Goal: Task Accomplishment & Management: Manage account settings

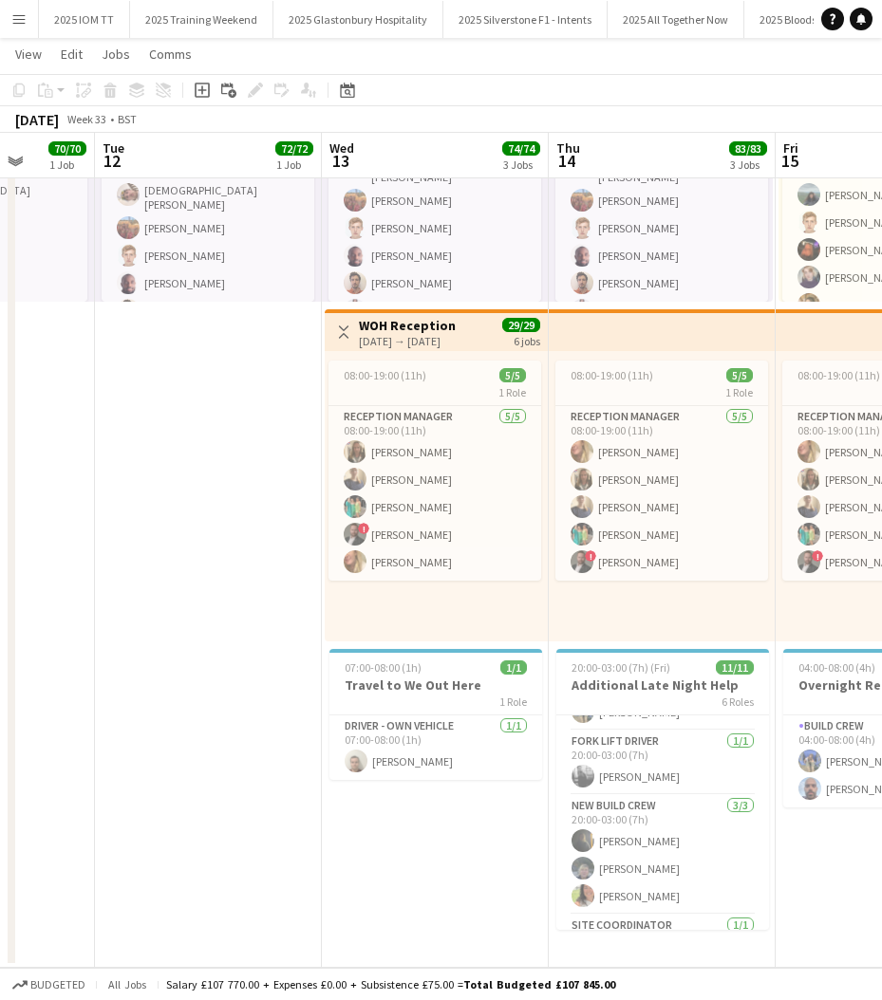
scroll to position [167, 0]
click at [656, 687] on h3 "Additional Late Night Help" at bounding box center [662, 685] width 213 height 17
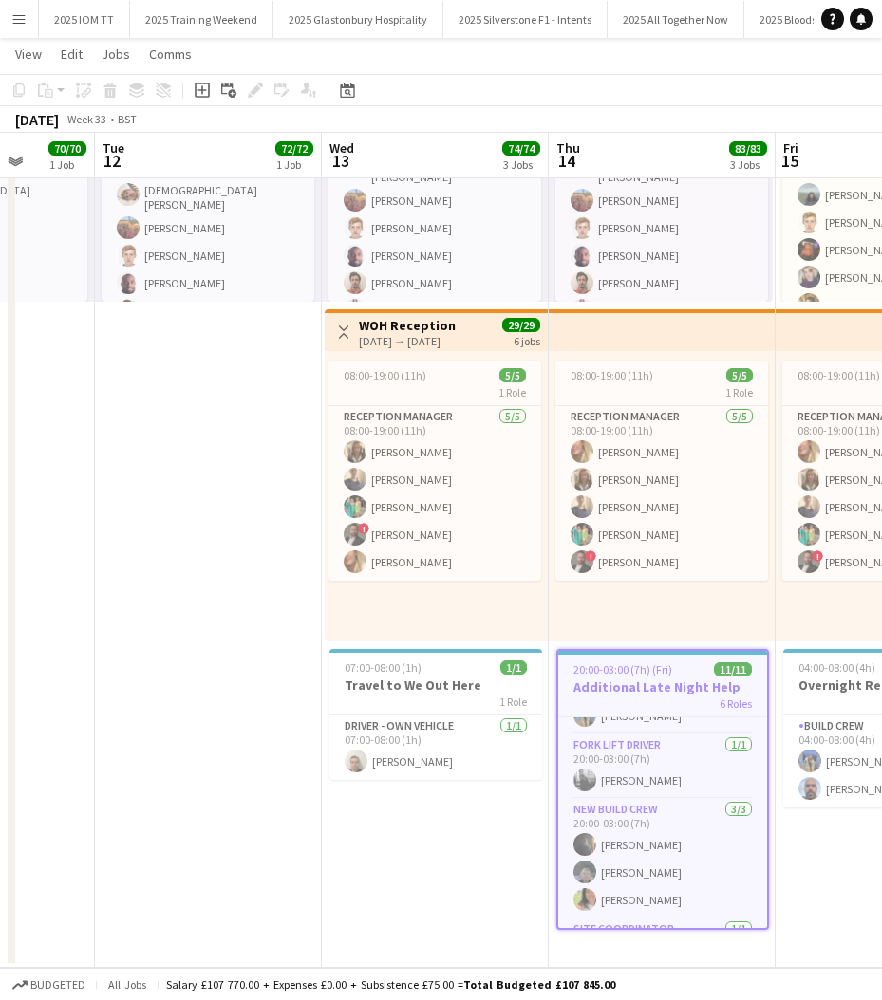
scroll to position [0, 585]
click at [250, 85] on icon "Edit" at bounding box center [255, 90] width 15 height 15
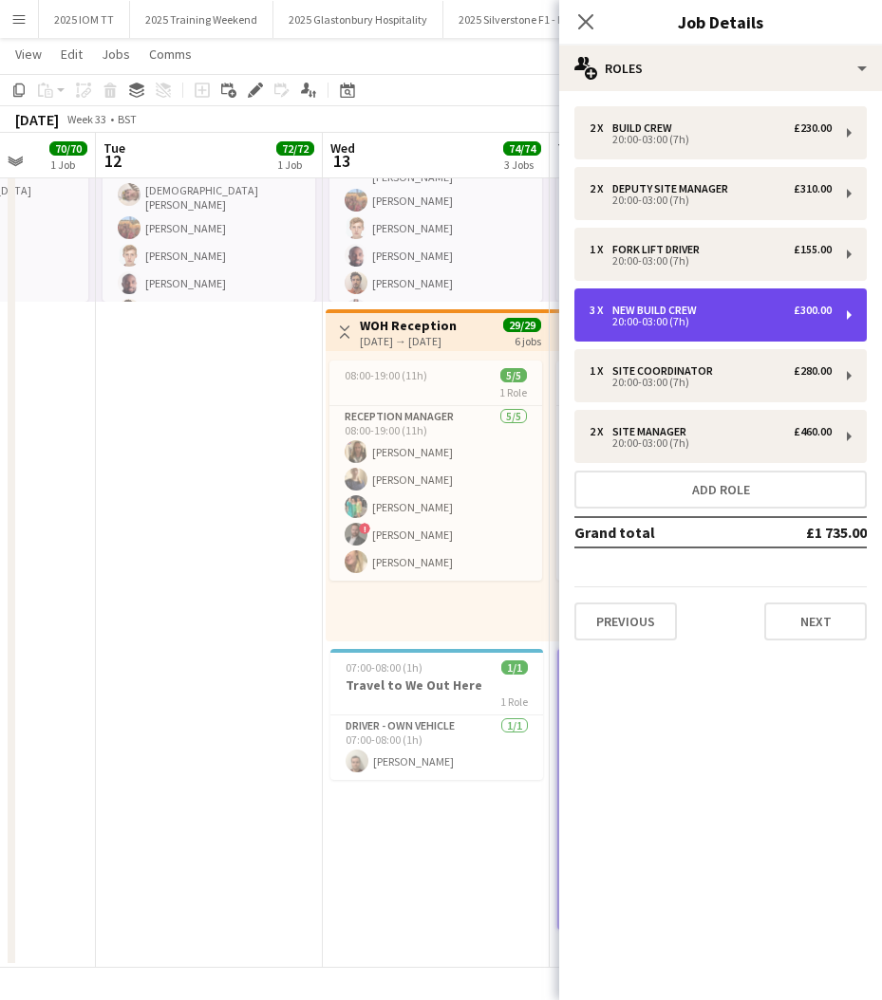
click at [717, 312] on div "3 x New Build Crew £300.00" at bounding box center [710, 310] width 242 height 13
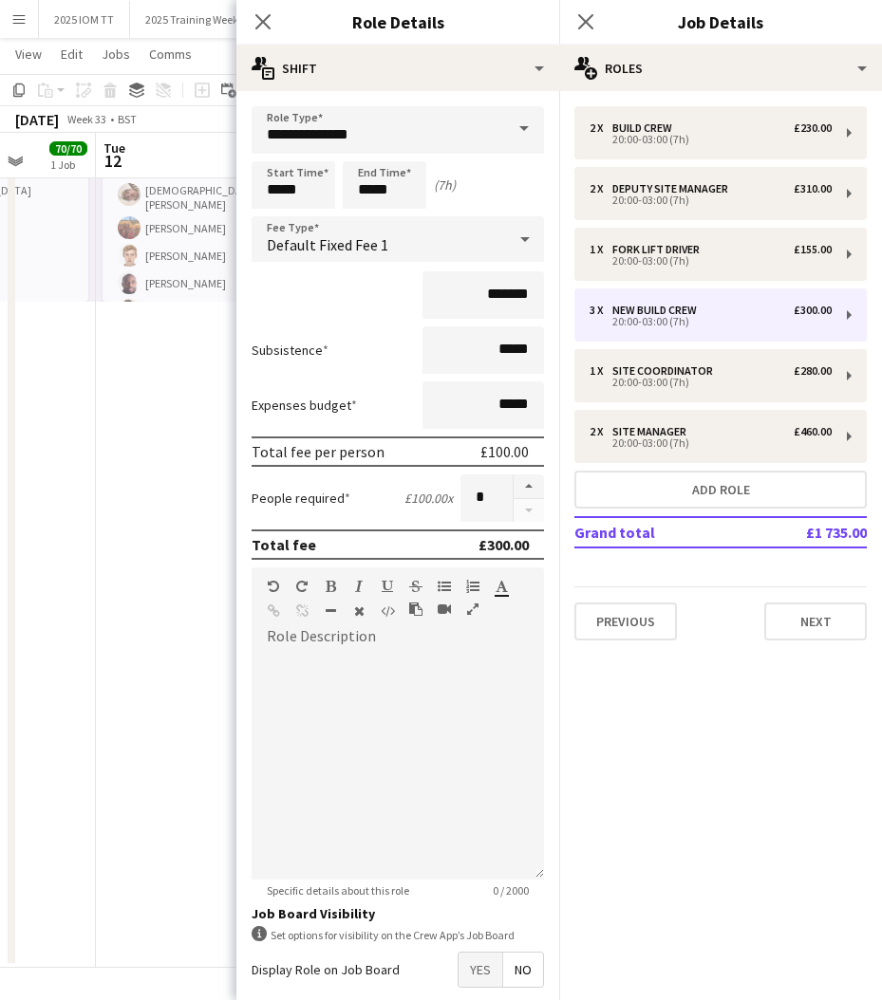
drag, startPoint x: 530, startPoint y: 487, endPoint x: 544, endPoint y: 447, distance: 42.0
click at [530, 487] on button "button" at bounding box center [528, 486] width 30 height 25
type input "*"
click at [586, 18] on icon "Close pop-in" at bounding box center [585, 21] width 18 height 18
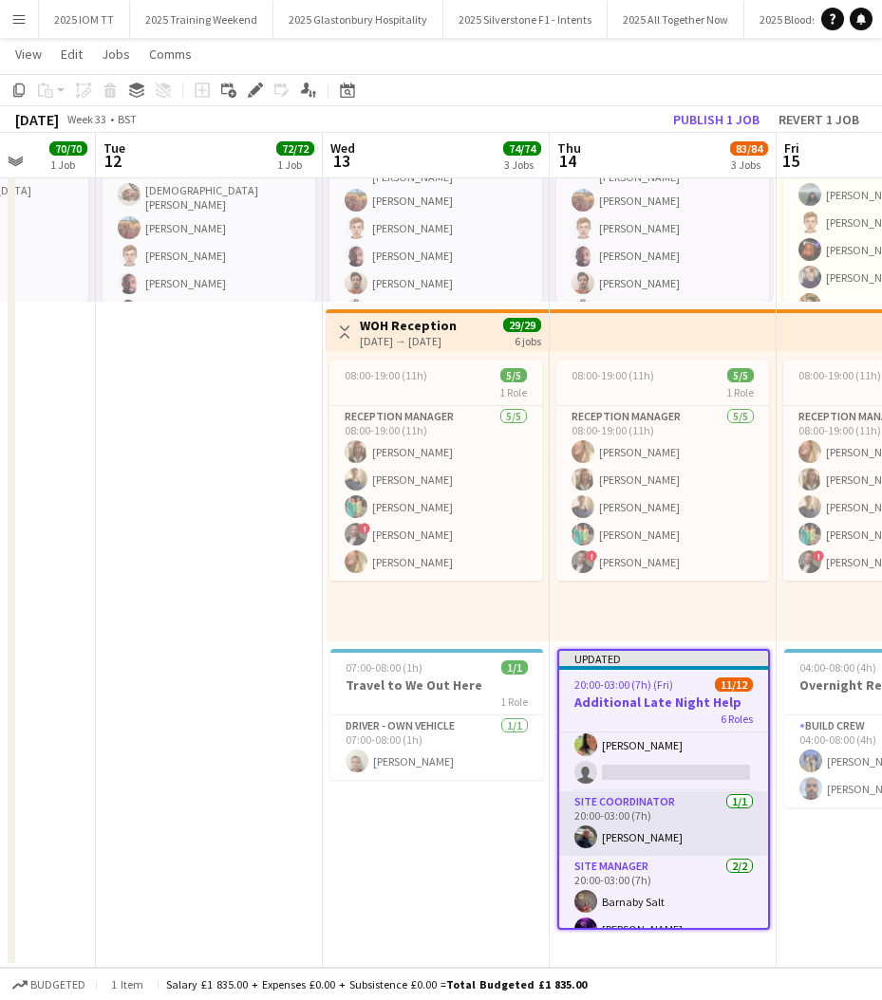
scroll to position [318, 0]
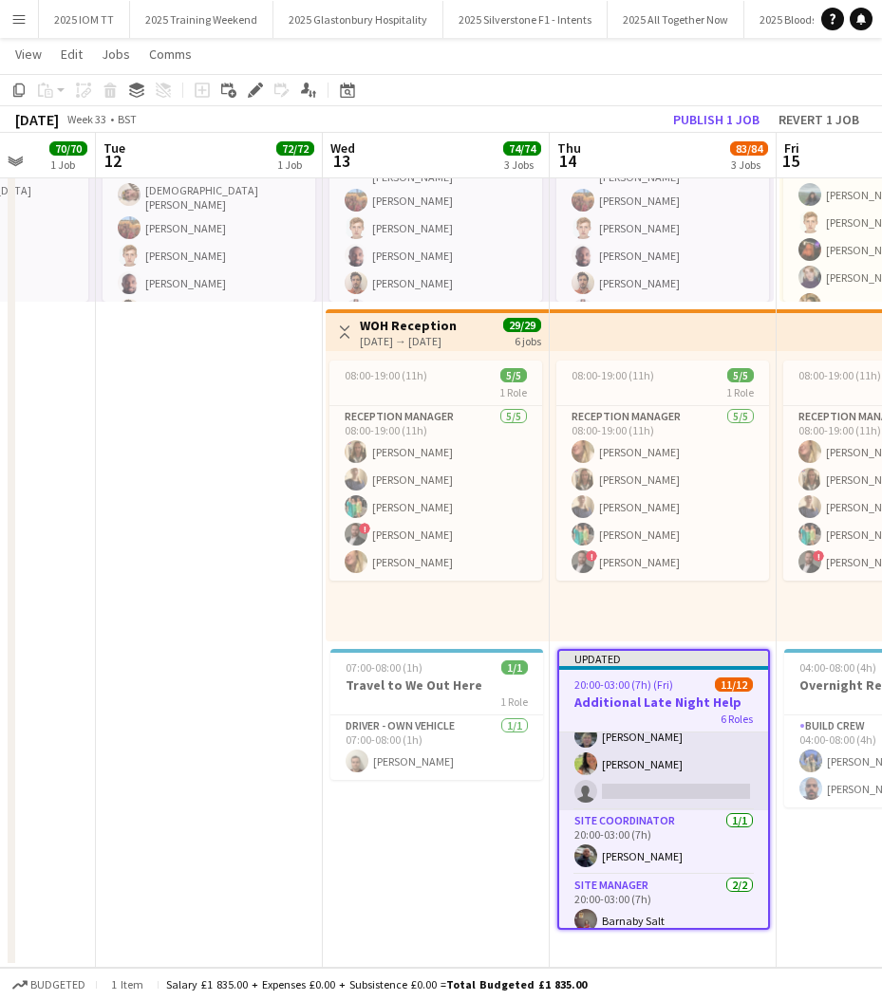
click at [663, 790] on app-card-role "New Build Crew [DATE] 20:00-03:00 (7h) [PERSON_NAME] [PERSON_NAME] Ghosh [PERSO…" at bounding box center [663, 736] width 209 height 147
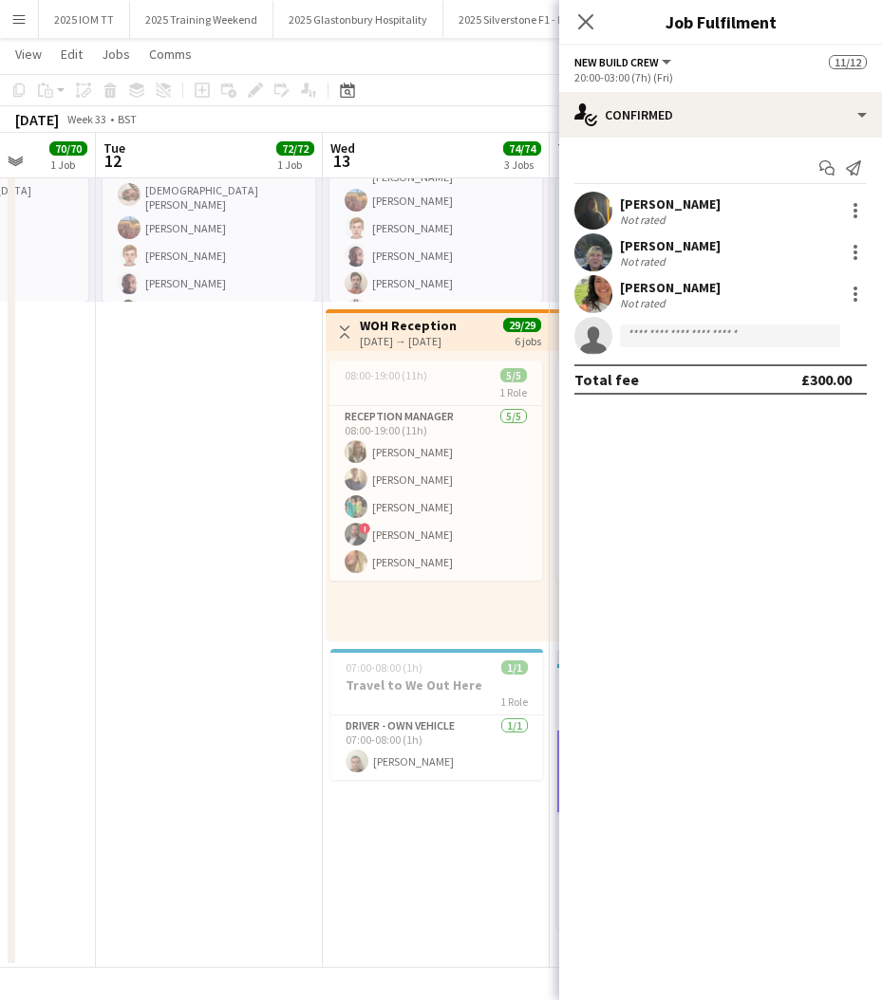
drag, startPoint x: 579, startPoint y: 14, endPoint x: 589, endPoint y: 49, distance: 36.6
click at [583, 15] on icon "Close pop-in" at bounding box center [585, 21] width 15 height 15
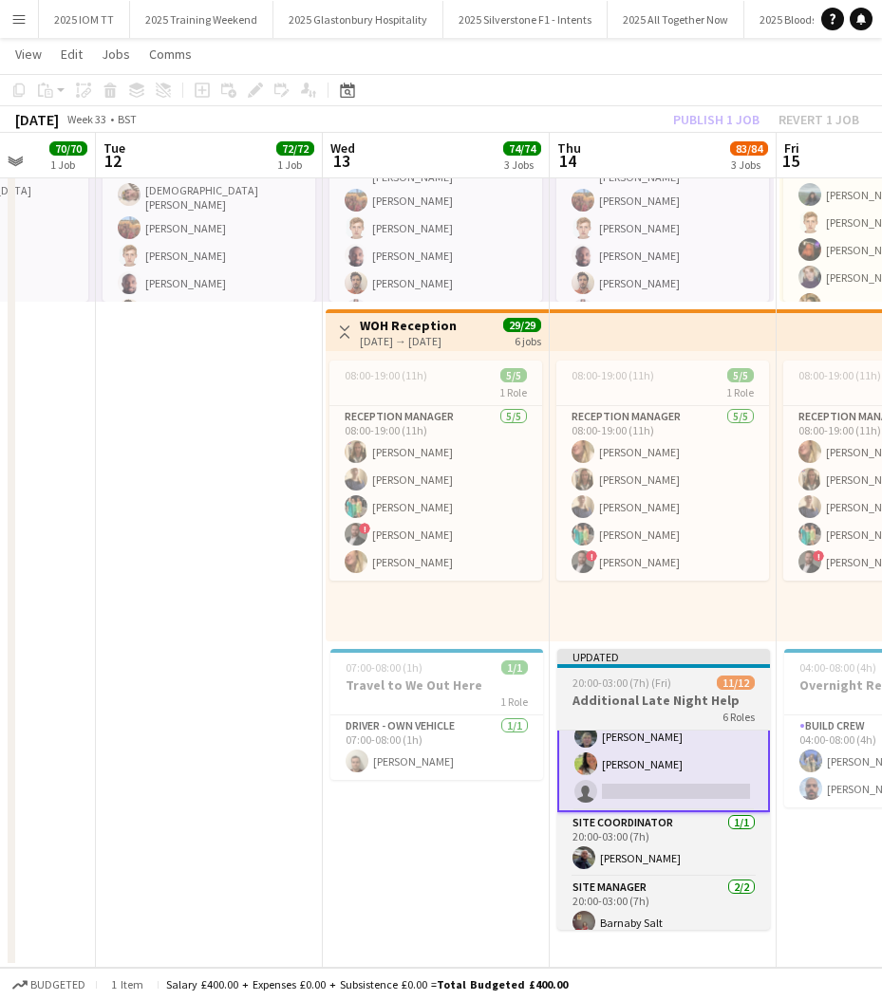
click at [632, 710] on div "6 Roles" at bounding box center [663, 716] width 213 height 15
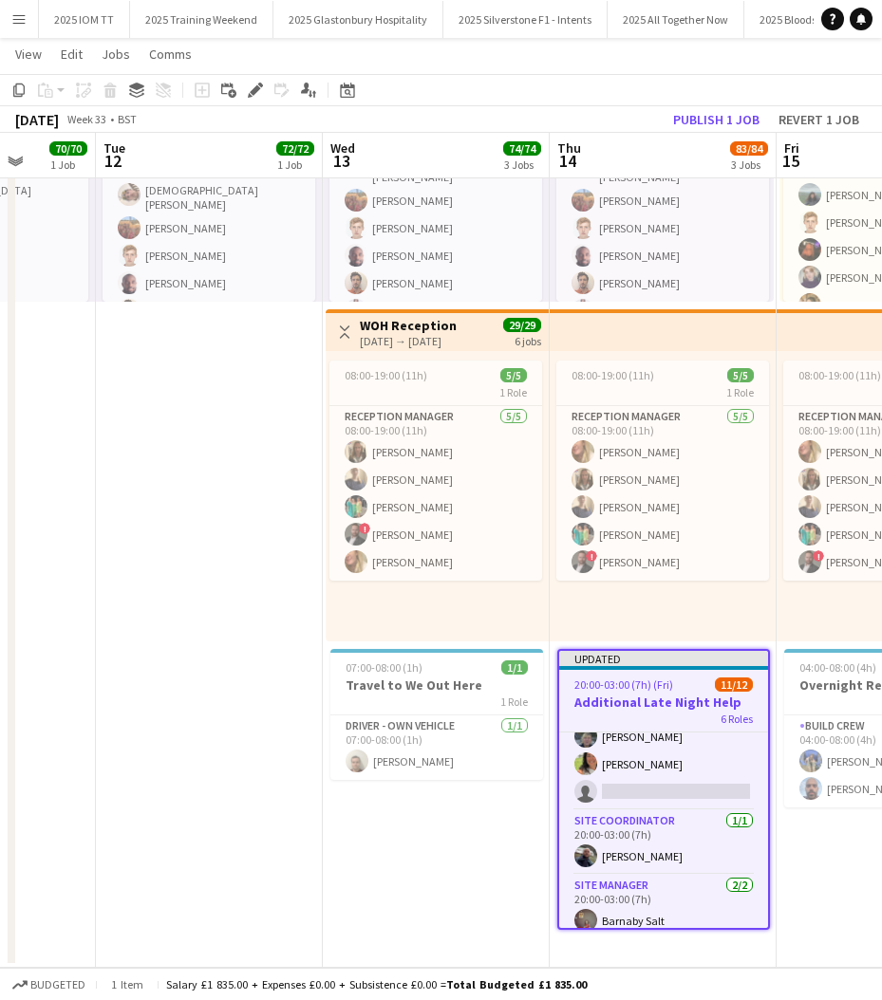
drag, startPoint x: 257, startPoint y: 91, endPoint x: 423, endPoint y: 118, distance: 168.2
click at [258, 91] on icon "Edit" at bounding box center [255, 90] width 15 height 15
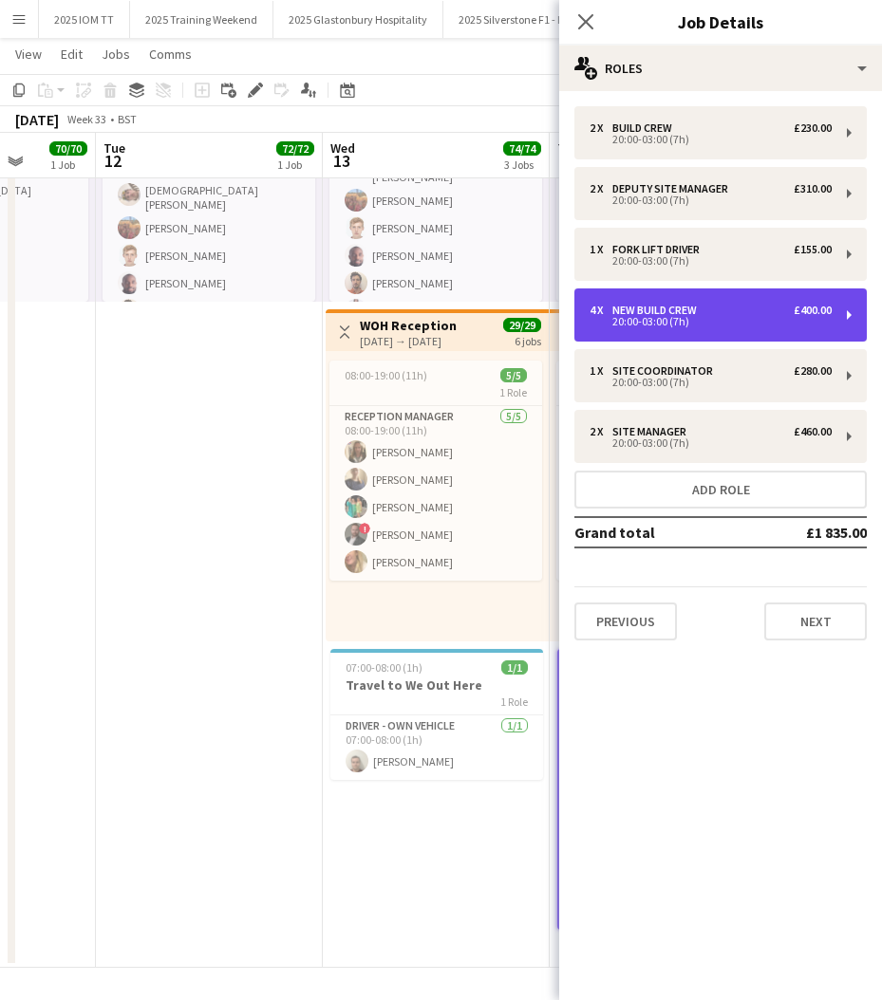
click at [754, 313] on div "4 x New Build Crew £400.00" at bounding box center [710, 310] width 242 height 13
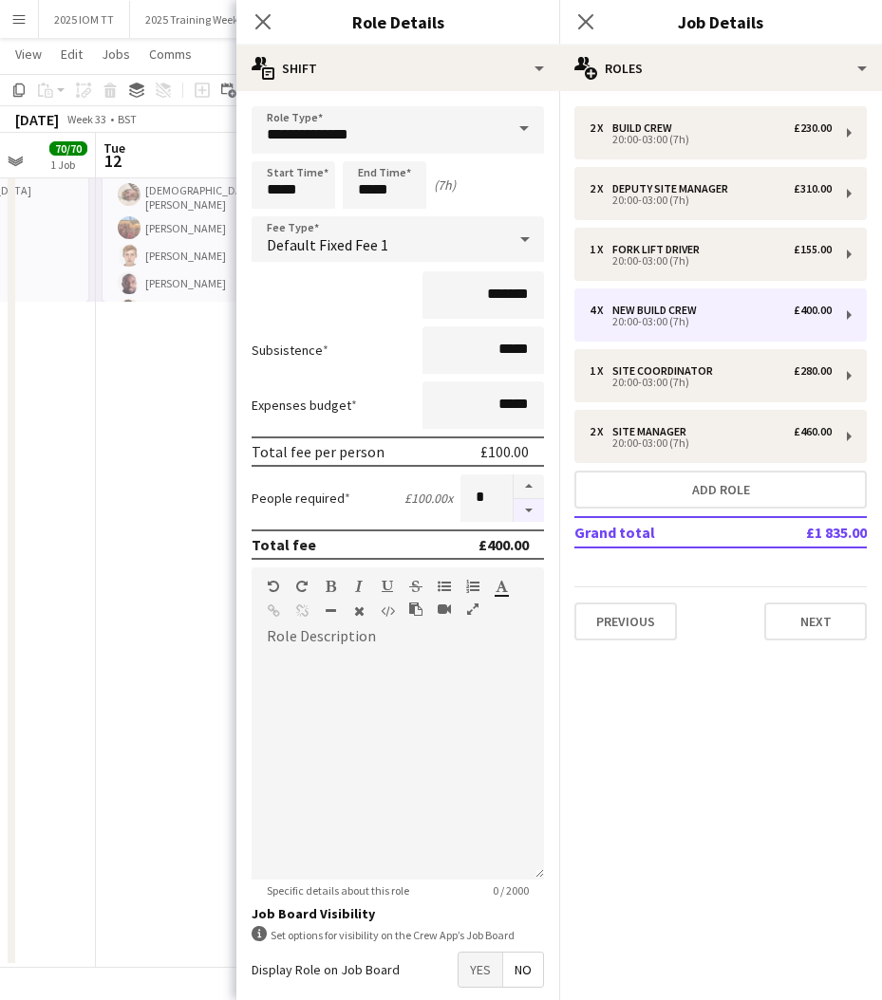
click at [534, 521] on button "button" at bounding box center [528, 511] width 30 height 24
type input "*"
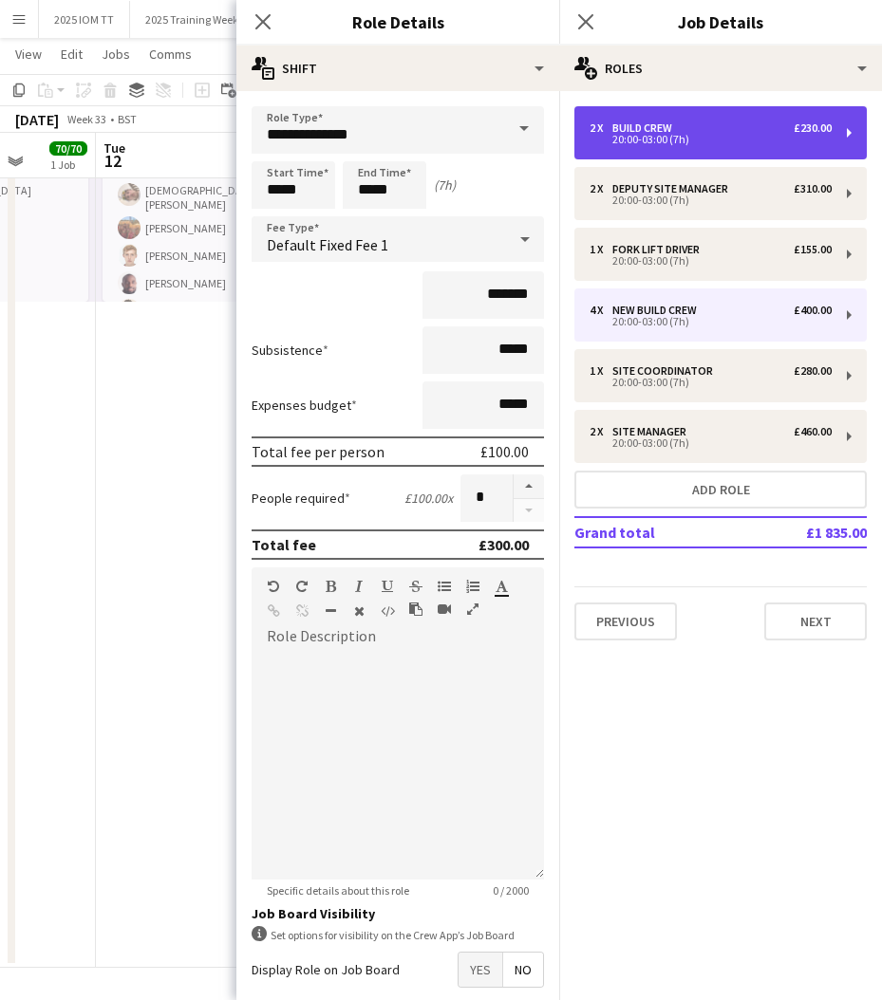
click at [649, 151] on div "2 x Build Crew £230.00 20:00-03:00 (7h)" at bounding box center [720, 132] width 292 height 53
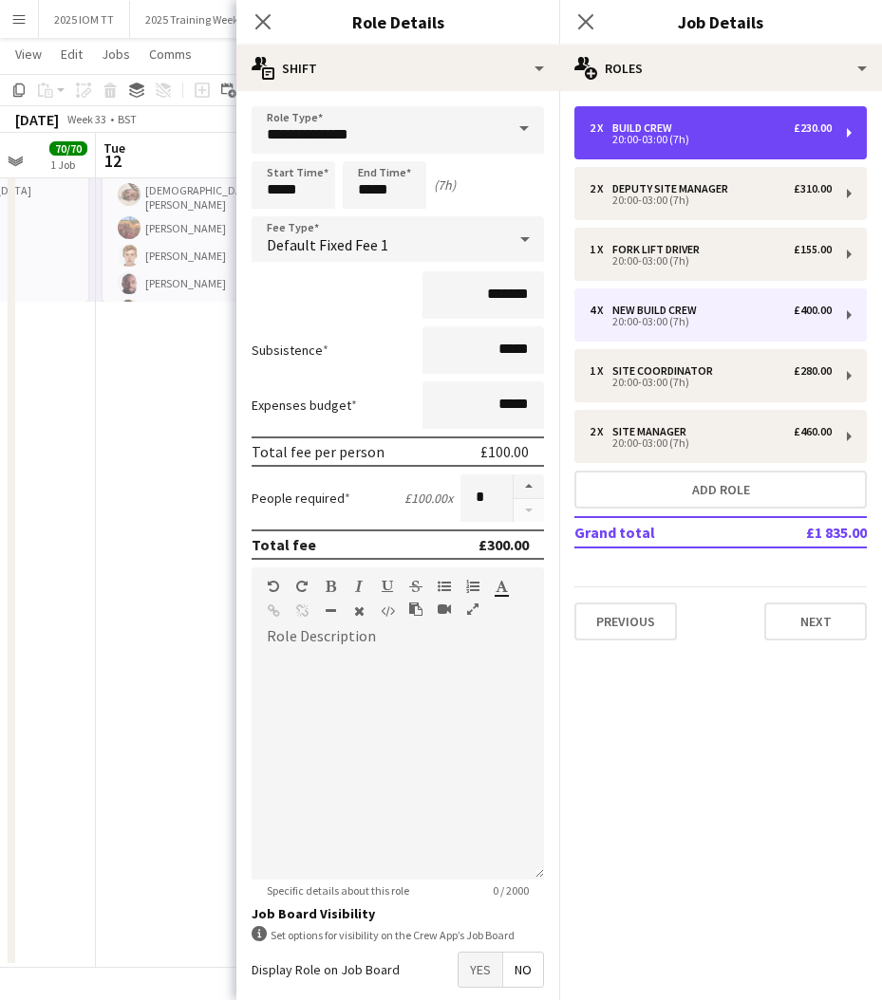
type input "**********"
type input "*******"
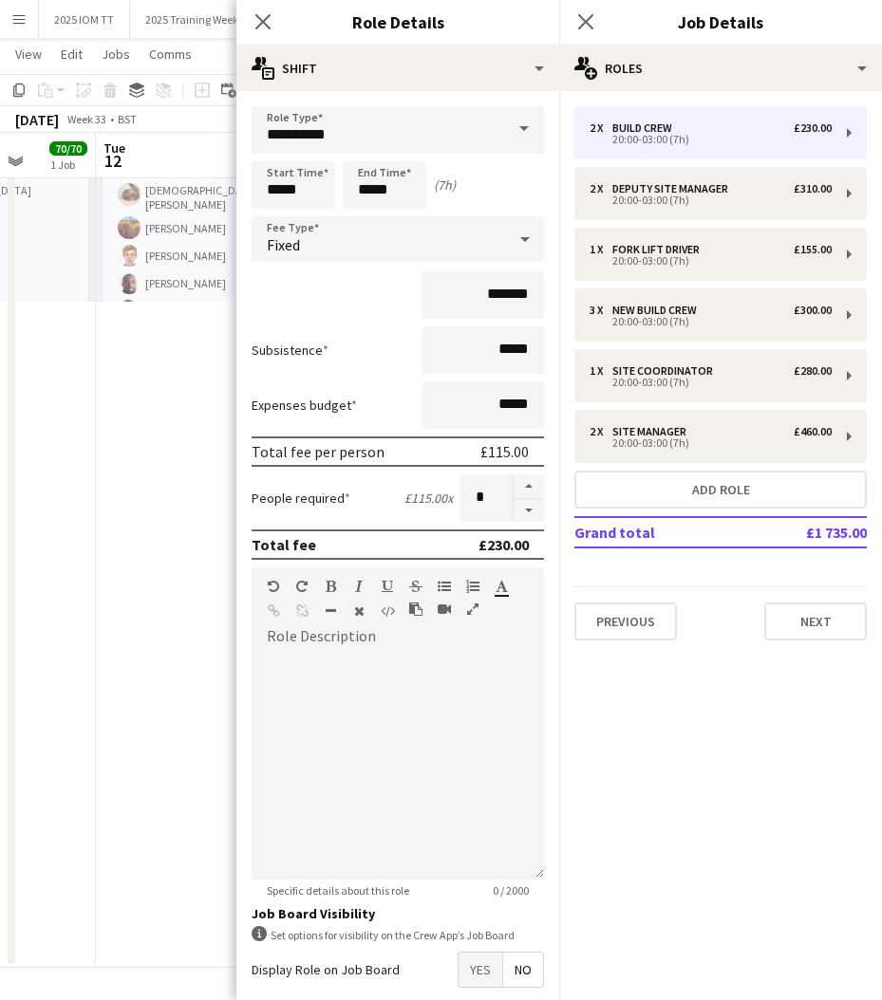
drag, startPoint x: 533, startPoint y: 477, endPoint x: 546, endPoint y: 437, distance: 42.6
click at [533, 477] on button "button" at bounding box center [528, 486] width 30 height 25
type input "*"
click at [586, 23] on icon at bounding box center [585, 21] width 18 height 18
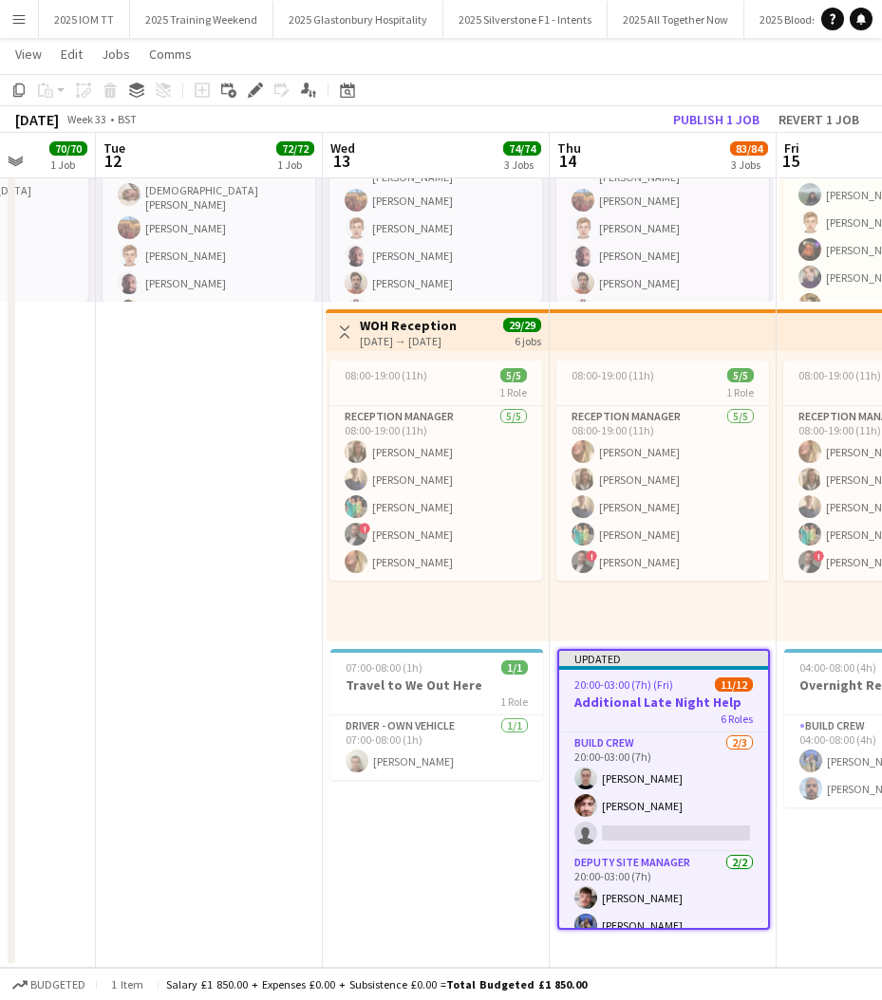
scroll to position [0, 0]
click at [647, 826] on app-card-role "Build Crew [DATE] 20:00-03:00 (7h) [PERSON_NAME] [PERSON_NAME] single-neutral-a…" at bounding box center [663, 793] width 209 height 120
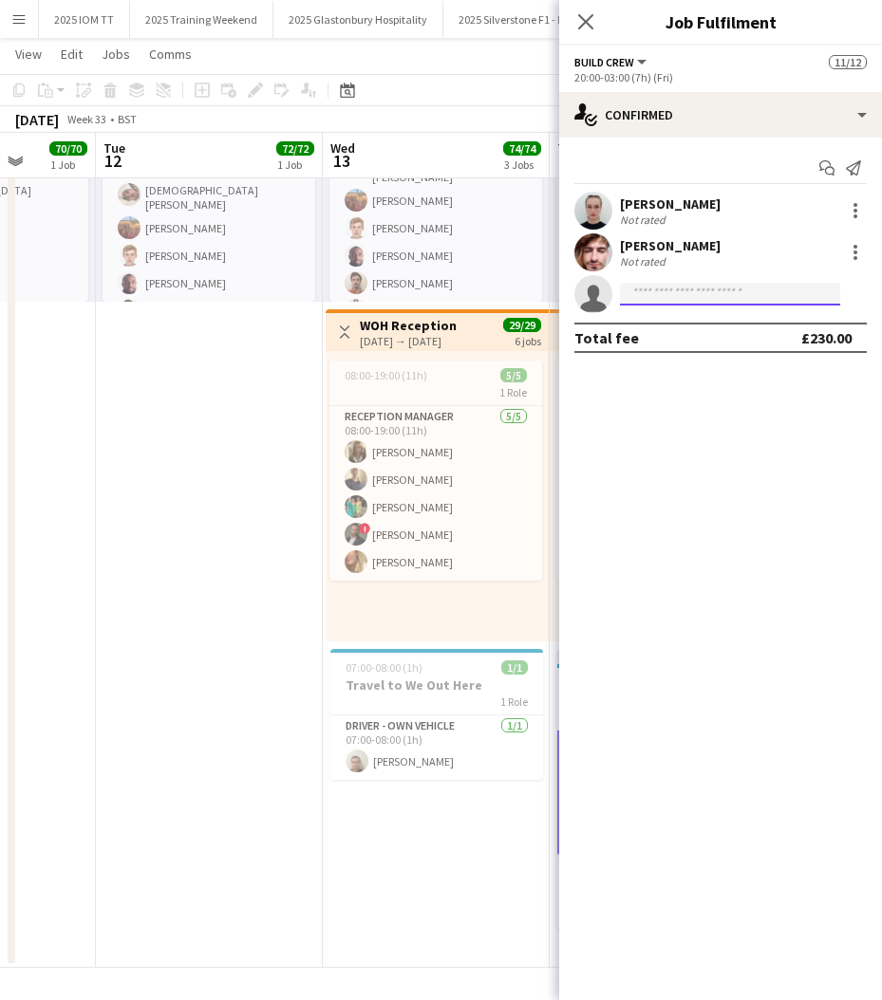
click at [797, 294] on input at bounding box center [730, 294] width 220 height 23
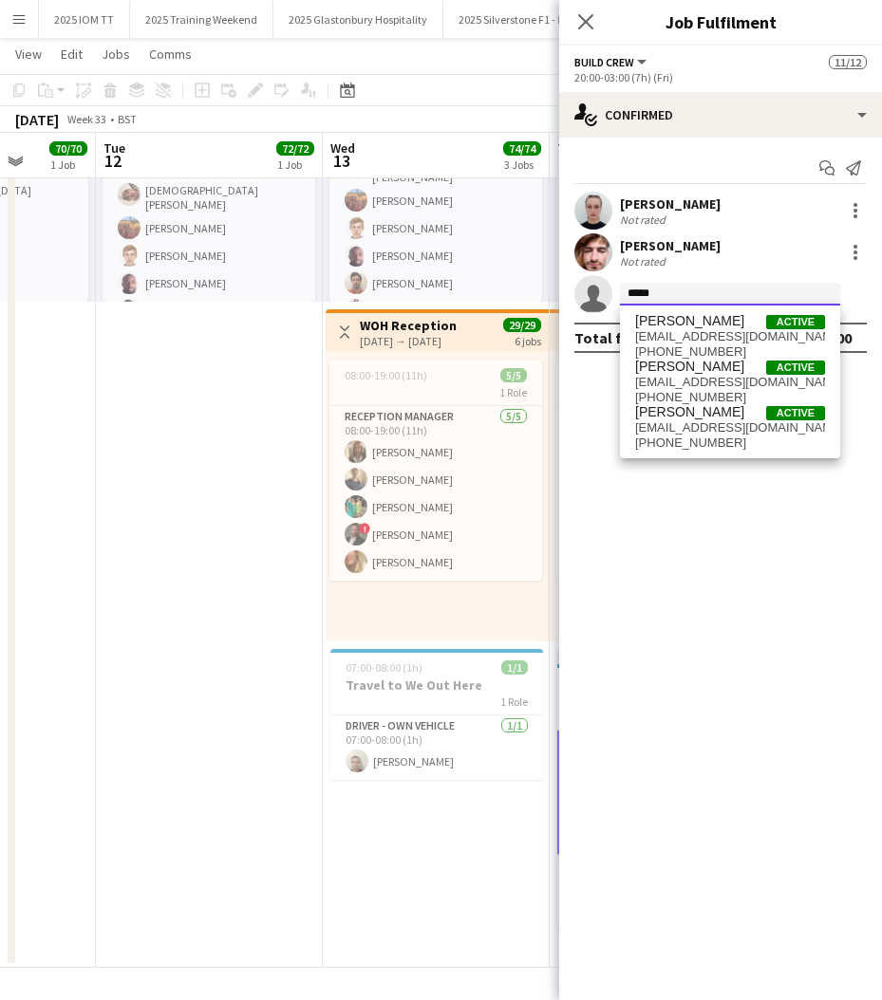
type input "*****"
drag, startPoint x: 797, startPoint y: 294, endPoint x: 714, endPoint y: 332, distance: 91.7
click at [714, 332] on span "[EMAIL_ADDRESS][DOMAIN_NAME]" at bounding box center [730, 336] width 190 height 15
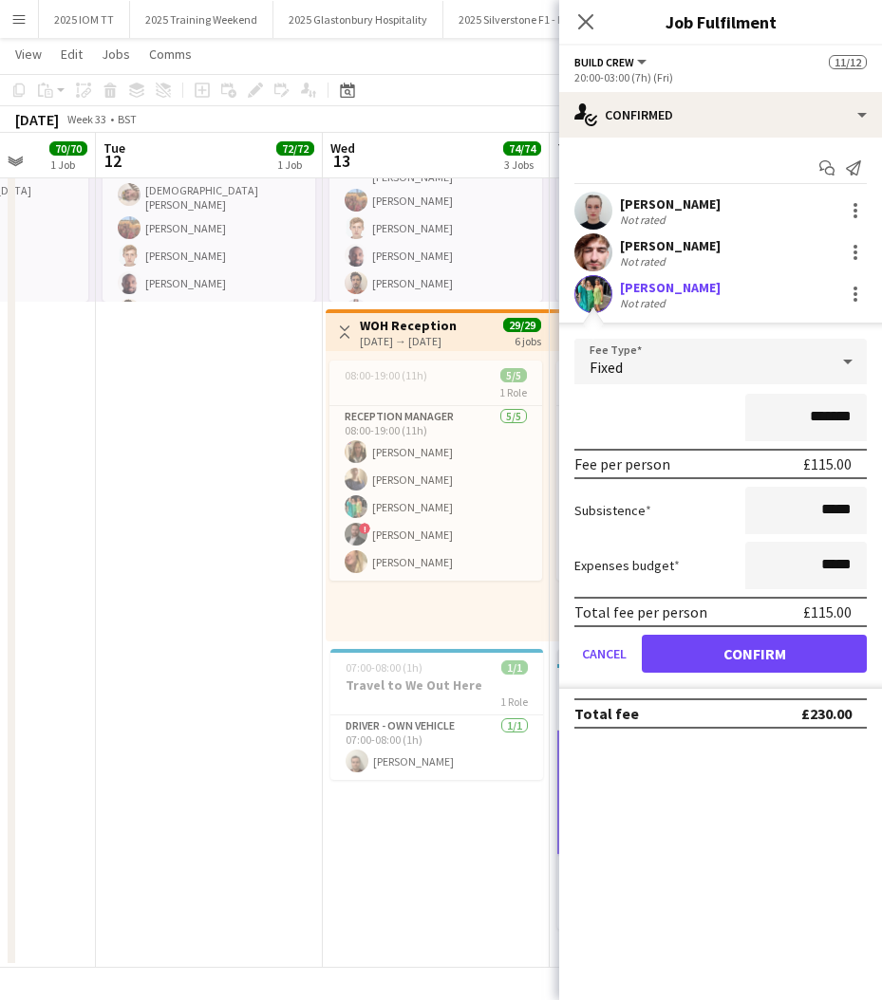
click at [770, 660] on button "Confirm" at bounding box center [754, 654] width 225 height 38
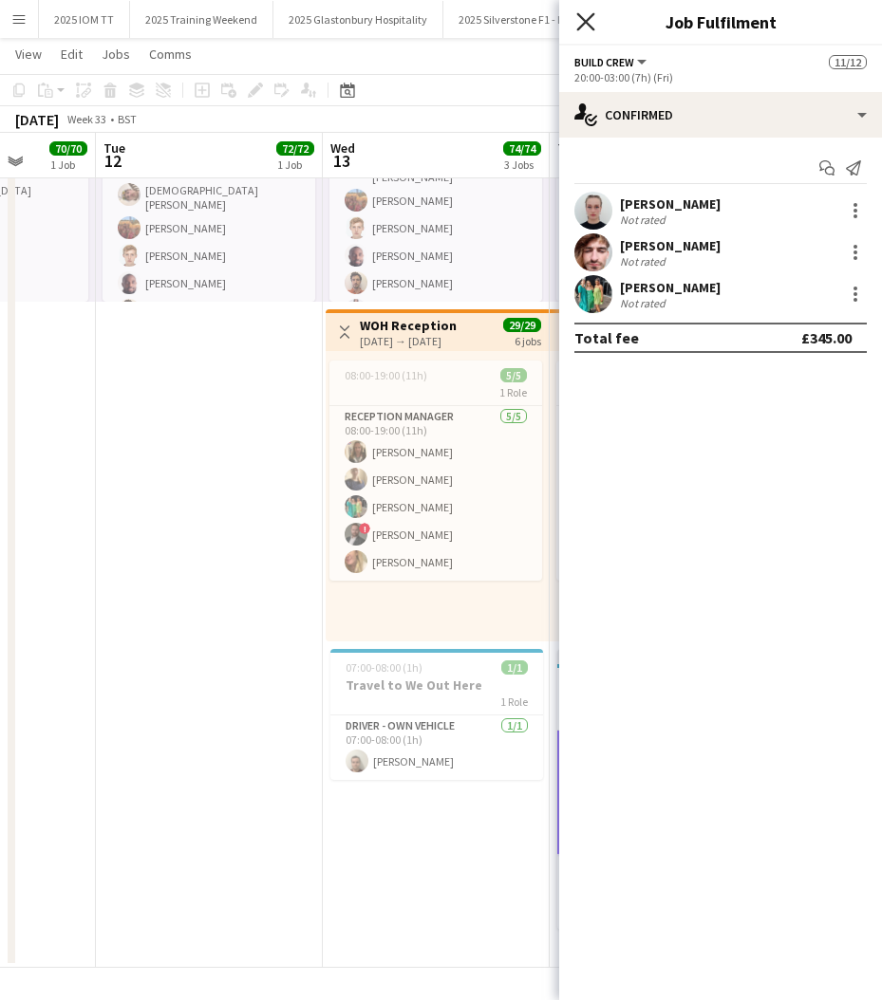
click at [584, 23] on icon at bounding box center [585, 21] width 18 height 18
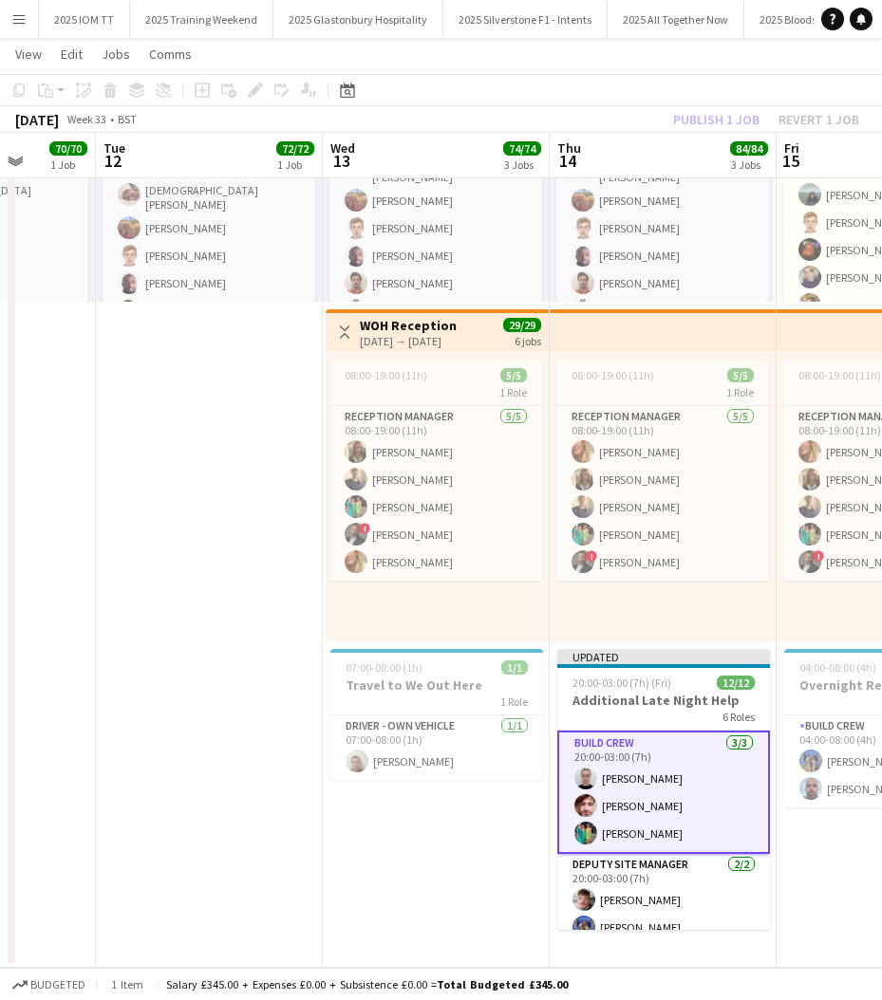
drag, startPoint x: 598, startPoint y: 92, endPoint x: 608, endPoint y: 94, distance: 10.6
click at [598, 92] on app-toolbar "Copy Paste Paste Command V Paste with crew Command Shift V Paste linked Job [GE…" at bounding box center [441, 90] width 882 height 32
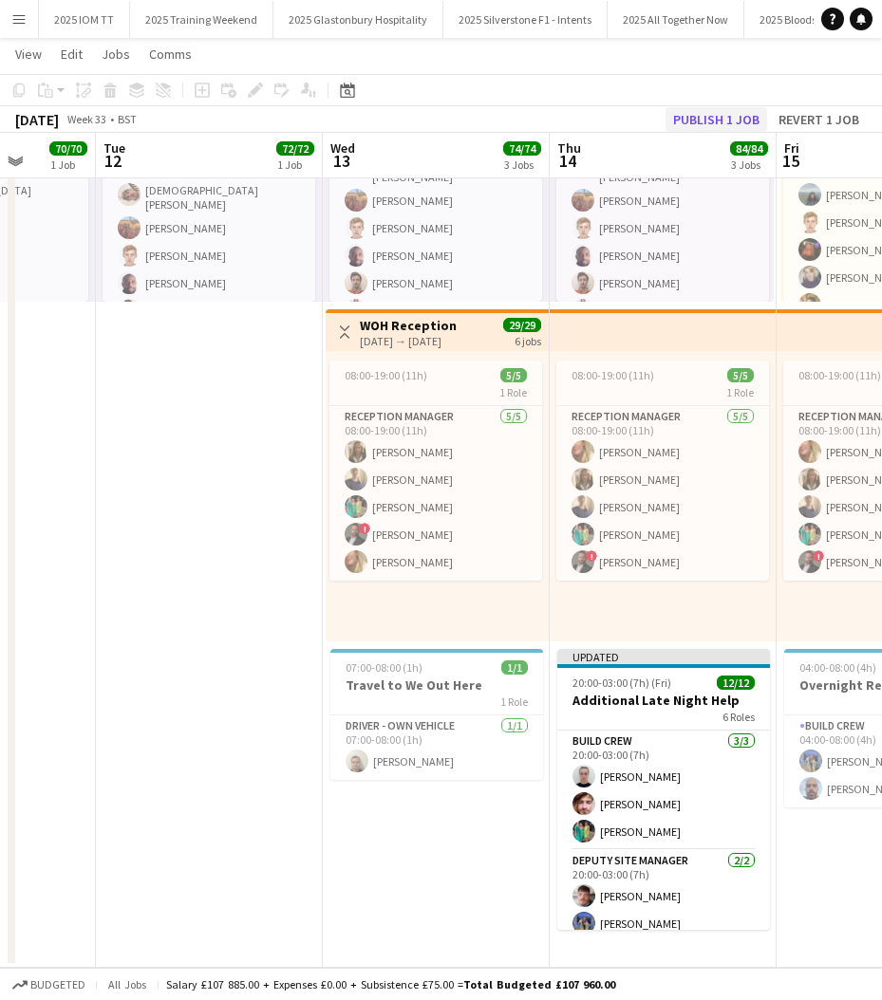
click at [686, 121] on button "Publish 1 job" at bounding box center [716, 119] width 102 height 25
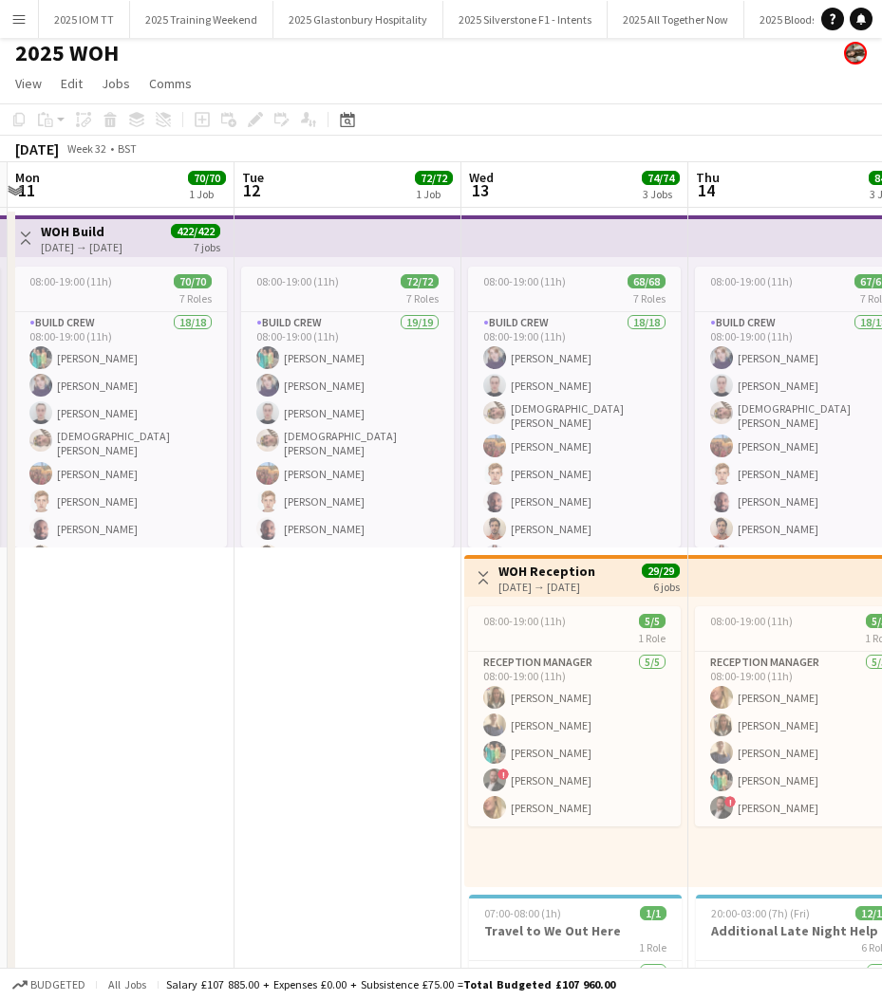
scroll to position [0, 676]
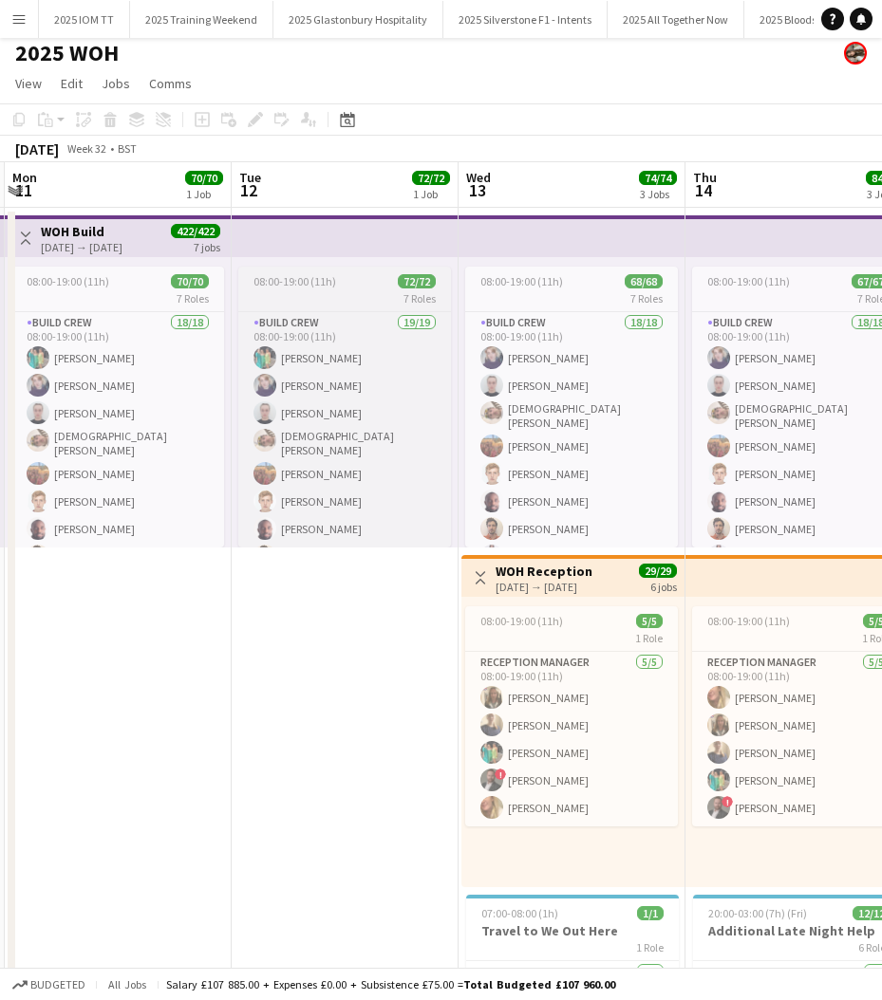
click at [325, 288] on span "08:00-19:00 (11h)" at bounding box center [294, 281] width 83 height 14
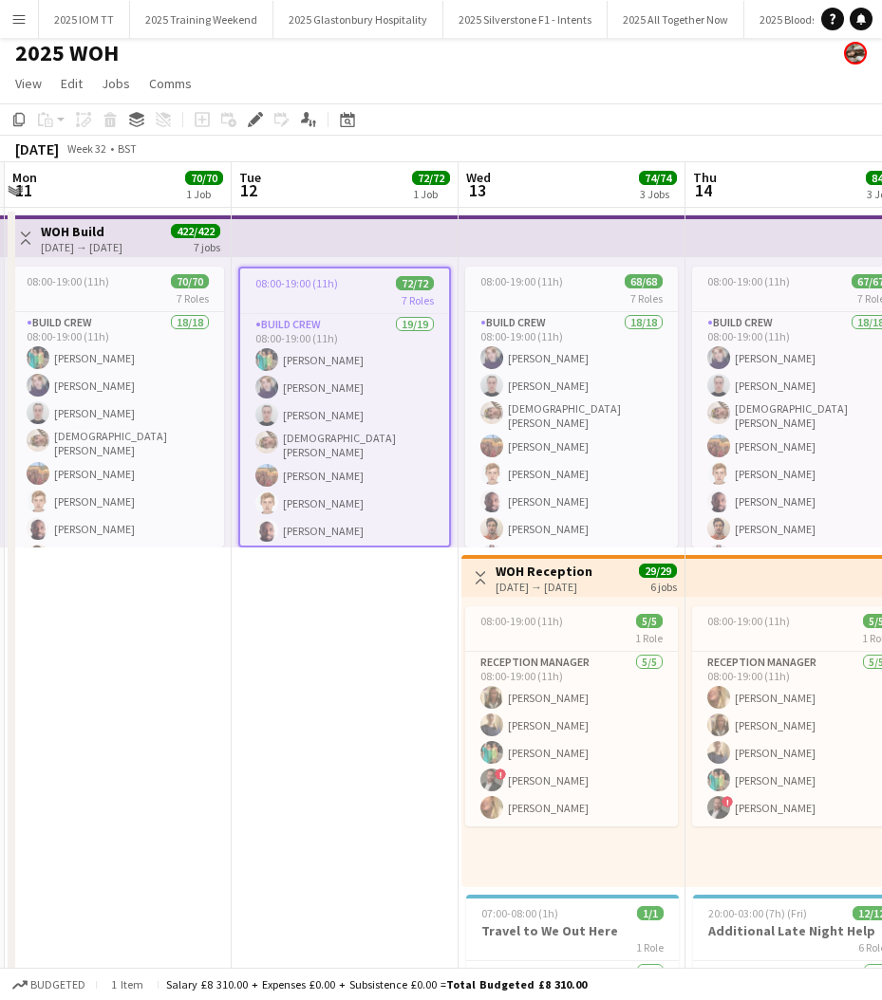
scroll to position [0, 675]
click at [256, 122] on icon "Edit" at bounding box center [255, 119] width 15 height 15
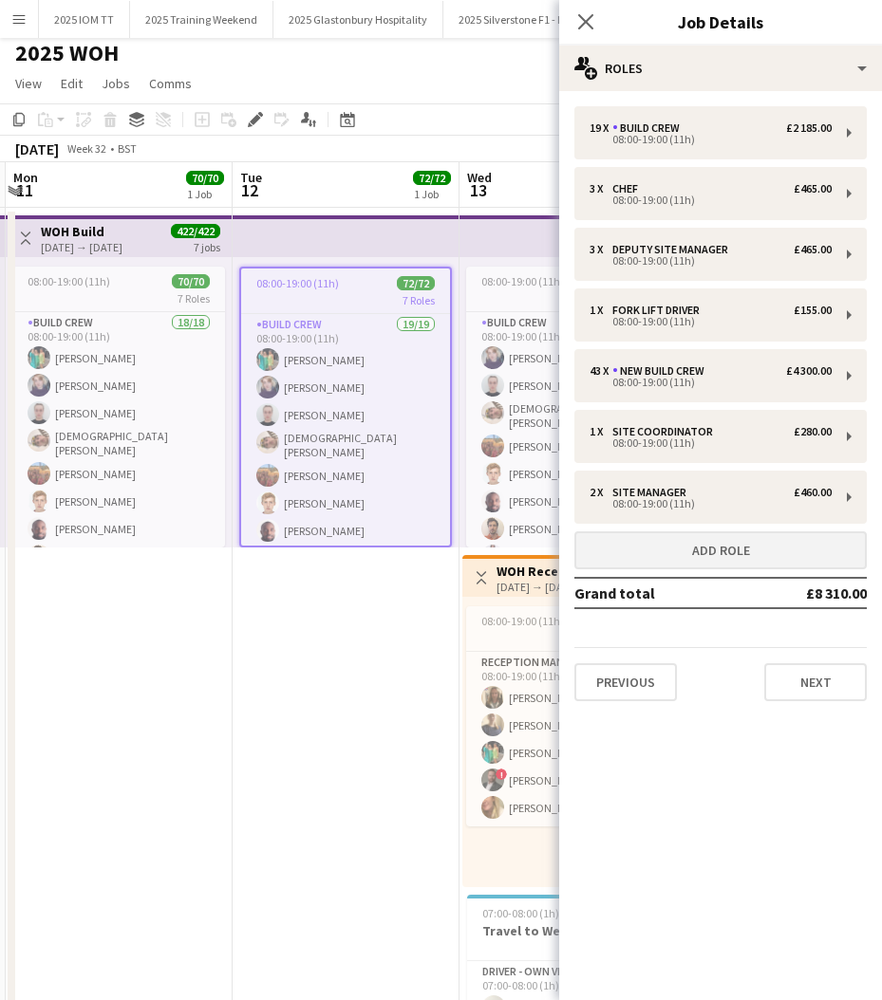
click at [696, 549] on button "Add role" at bounding box center [720, 550] width 292 height 38
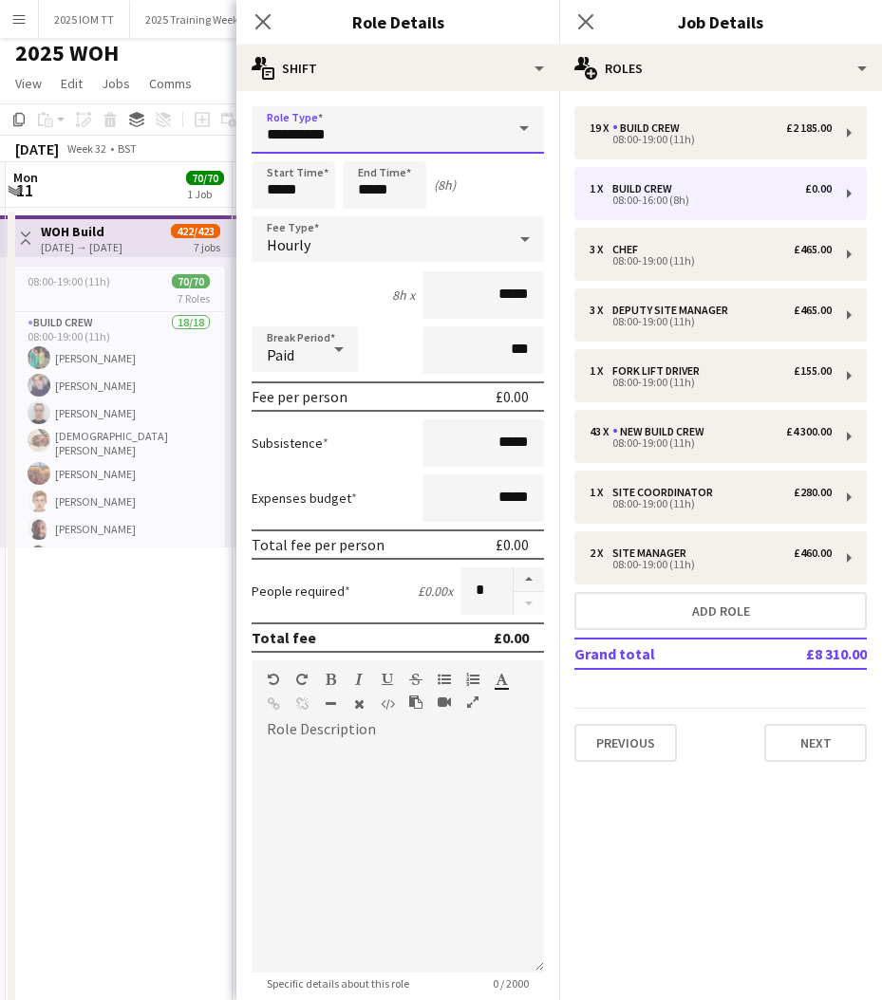
click at [458, 133] on input "**********" at bounding box center [397, 129] width 292 height 47
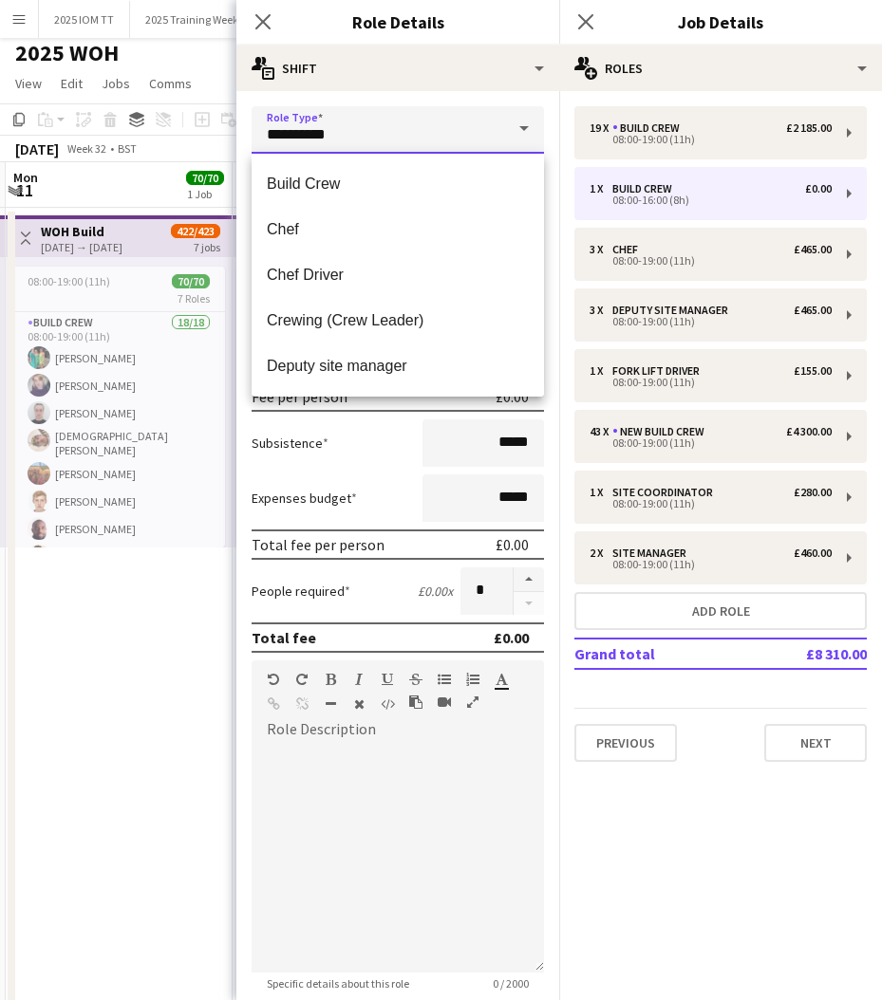
click at [458, 133] on input "**********" at bounding box center [397, 129] width 292 height 47
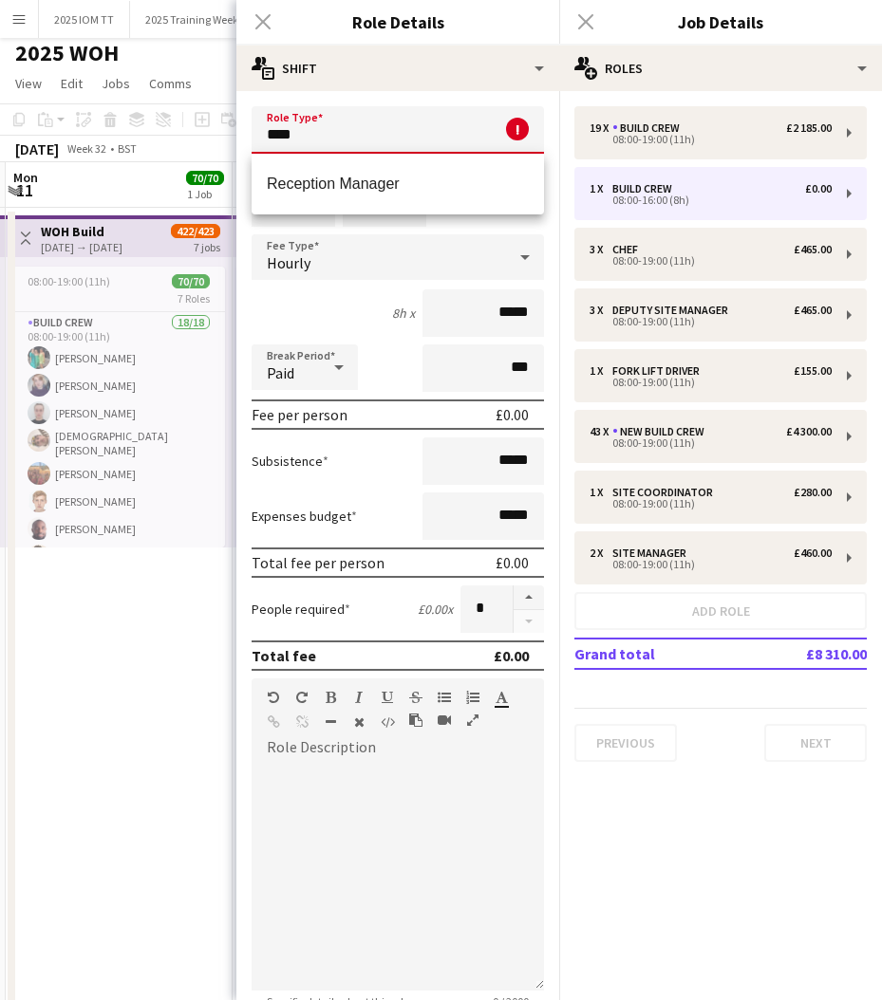
drag, startPoint x: 436, startPoint y: 176, endPoint x: 425, endPoint y: 165, distance: 14.8
click at [437, 174] on mat-option "Reception Manager" at bounding box center [397, 184] width 292 height 46
type input "**********"
type input "*******"
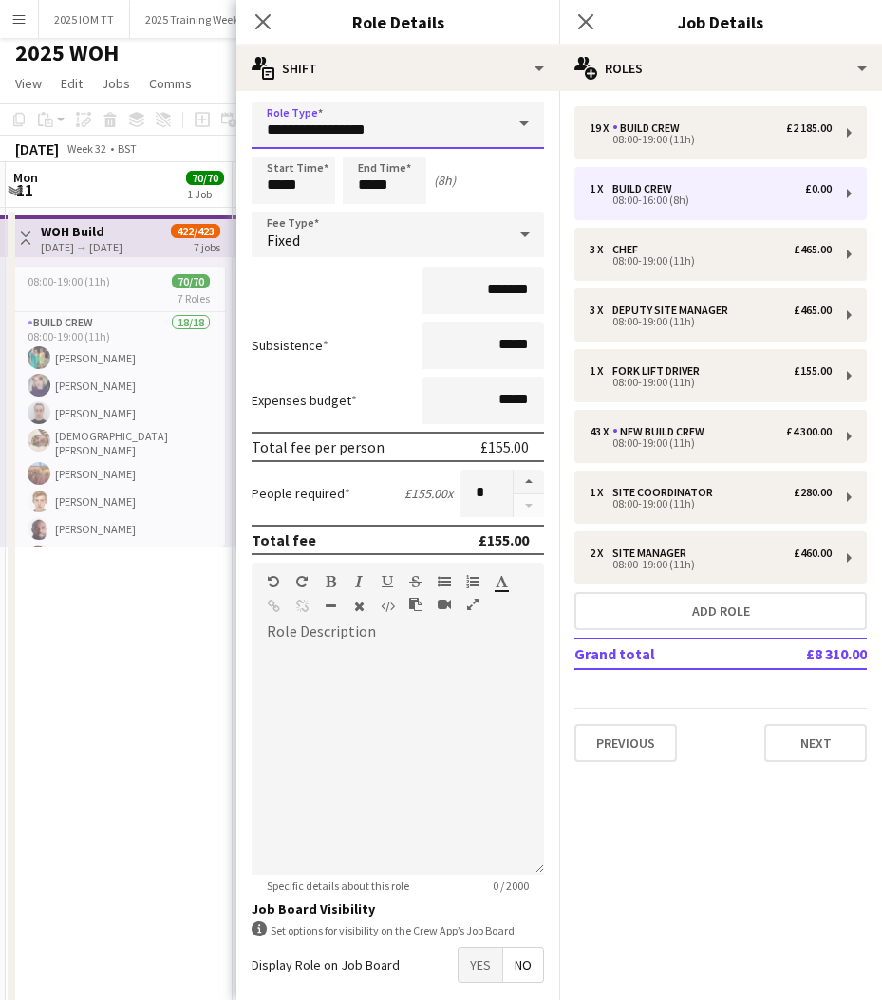
scroll to position [2, 0]
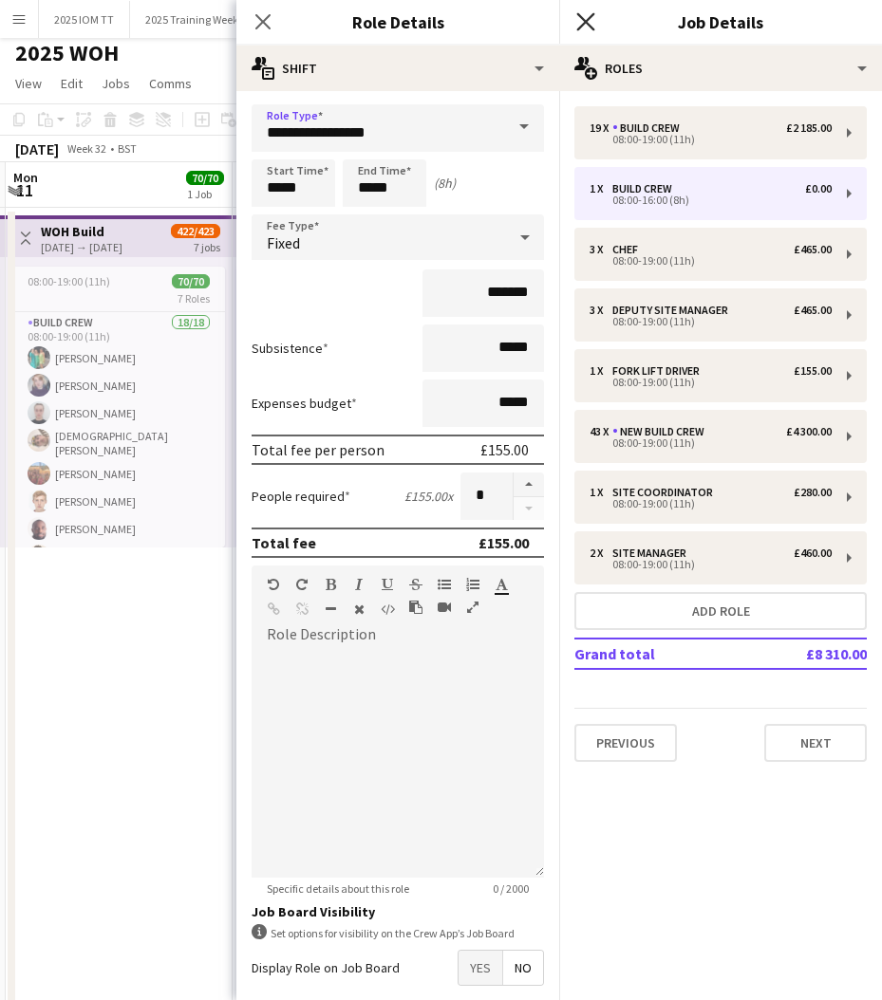
click at [578, 22] on icon "Close pop-in" at bounding box center [585, 21] width 18 height 18
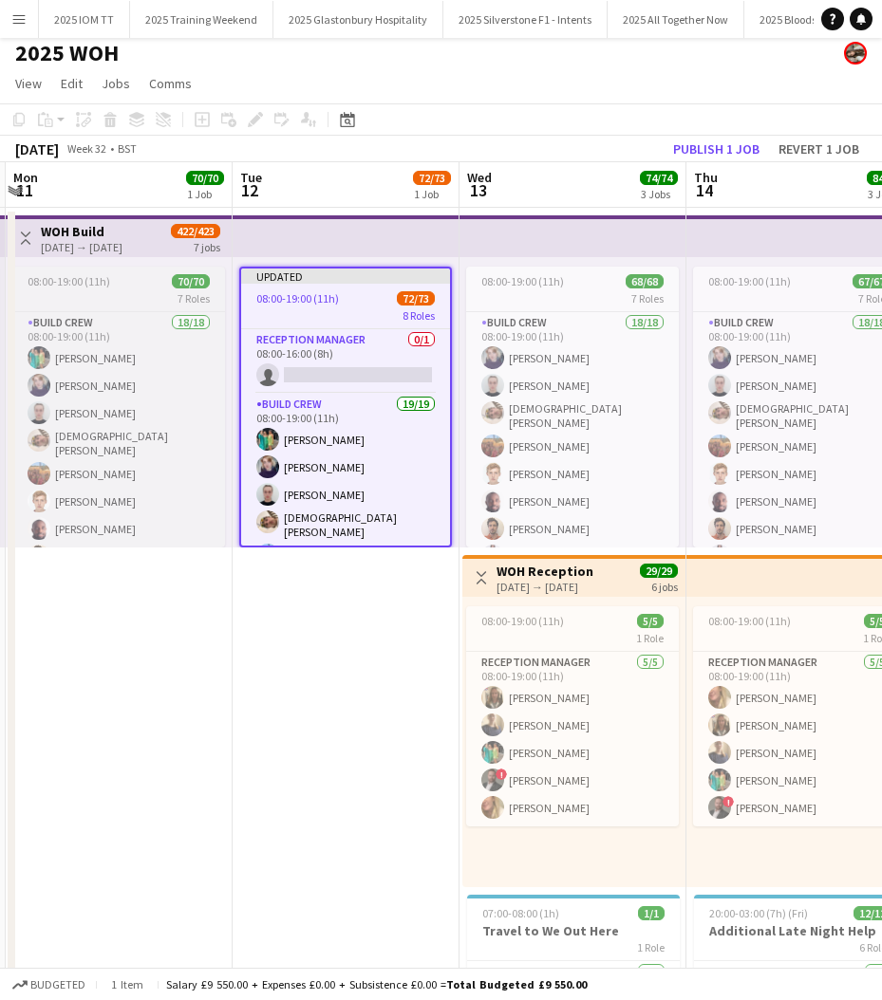
click at [129, 291] on div "7 Roles" at bounding box center [118, 297] width 213 height 15
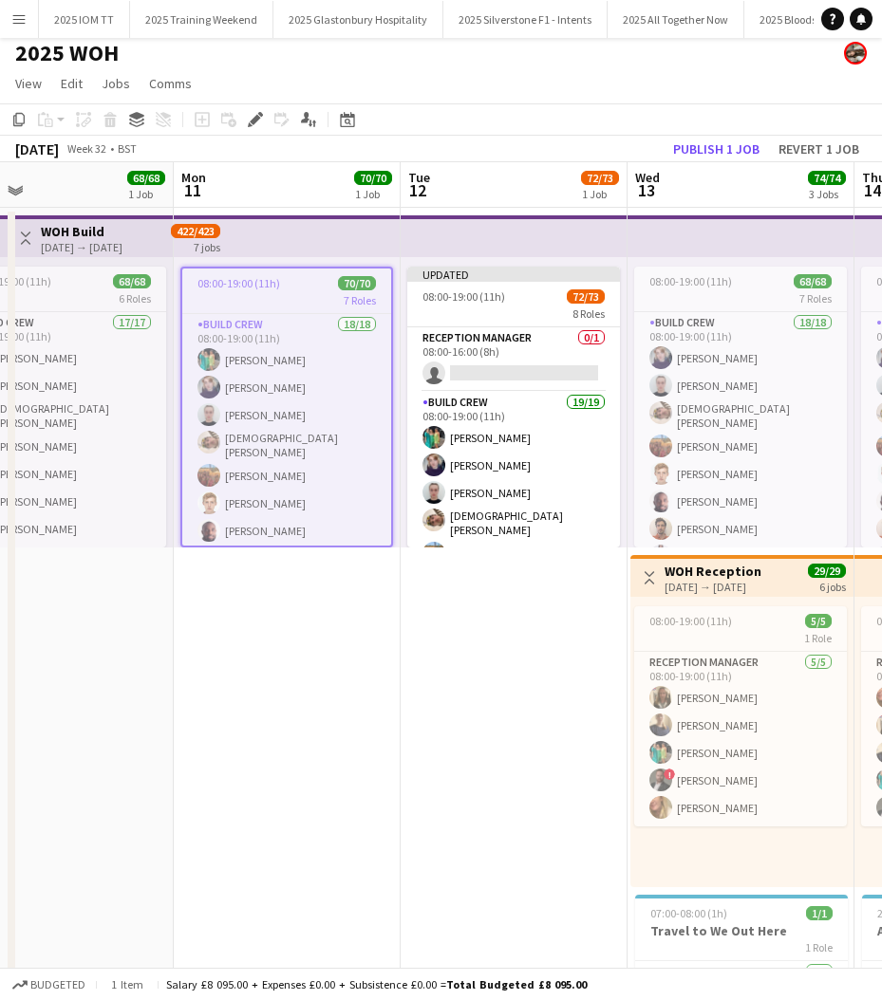
scroll to position [0, 508]
click at [251, 121] on icon at bounding box center [255, 120] width 10 height 10
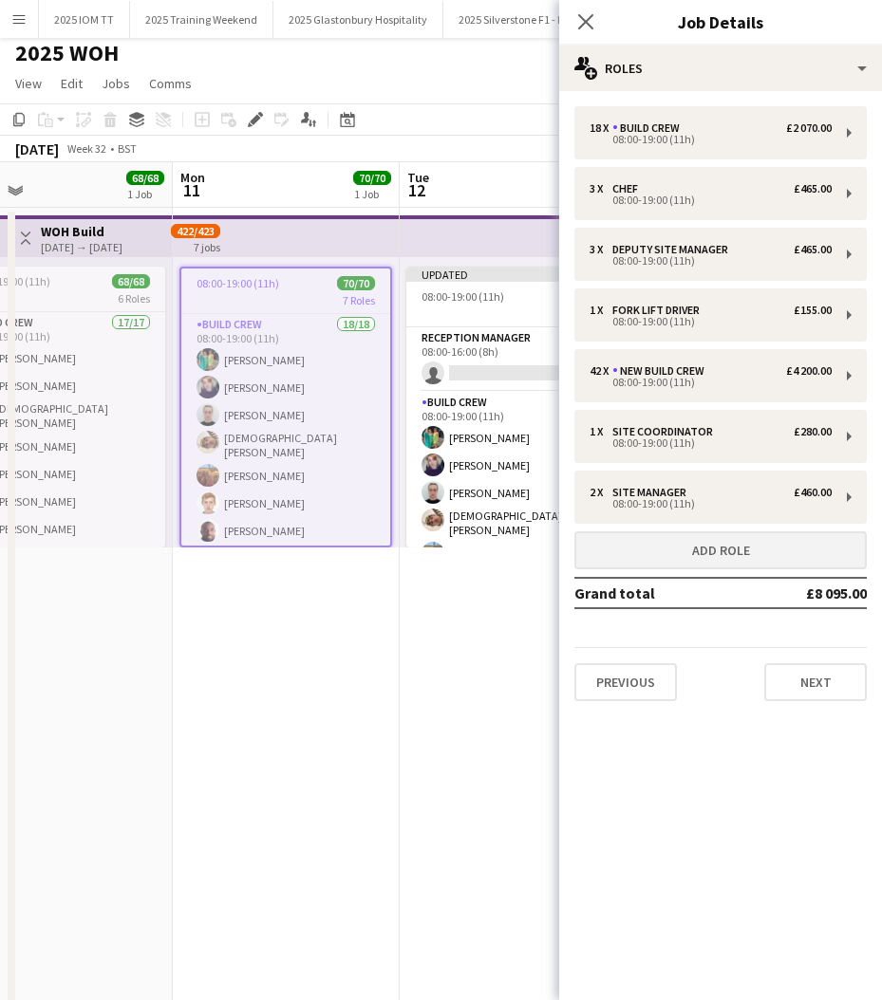
click at [697, 536] on button "Add role" at bounding box center [720, 550] width 292 height 38
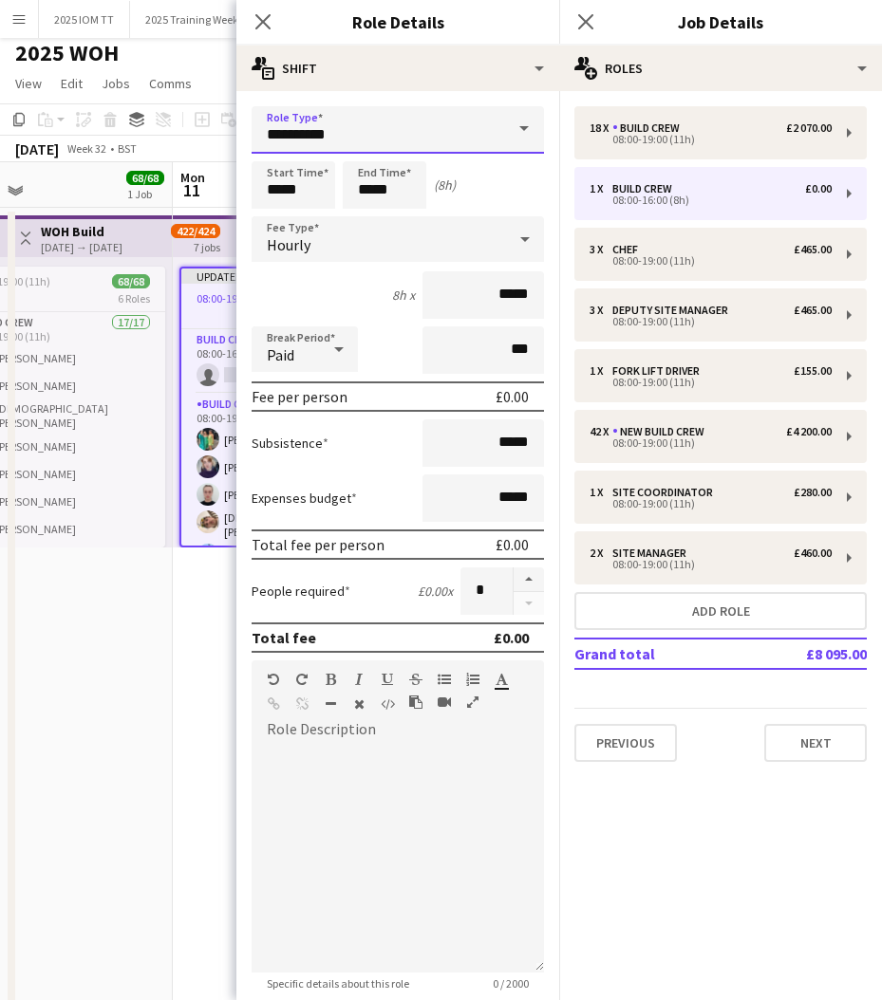
click at [431, 139] on input "**********" at bounding box center [397, 129] width 292 height 47
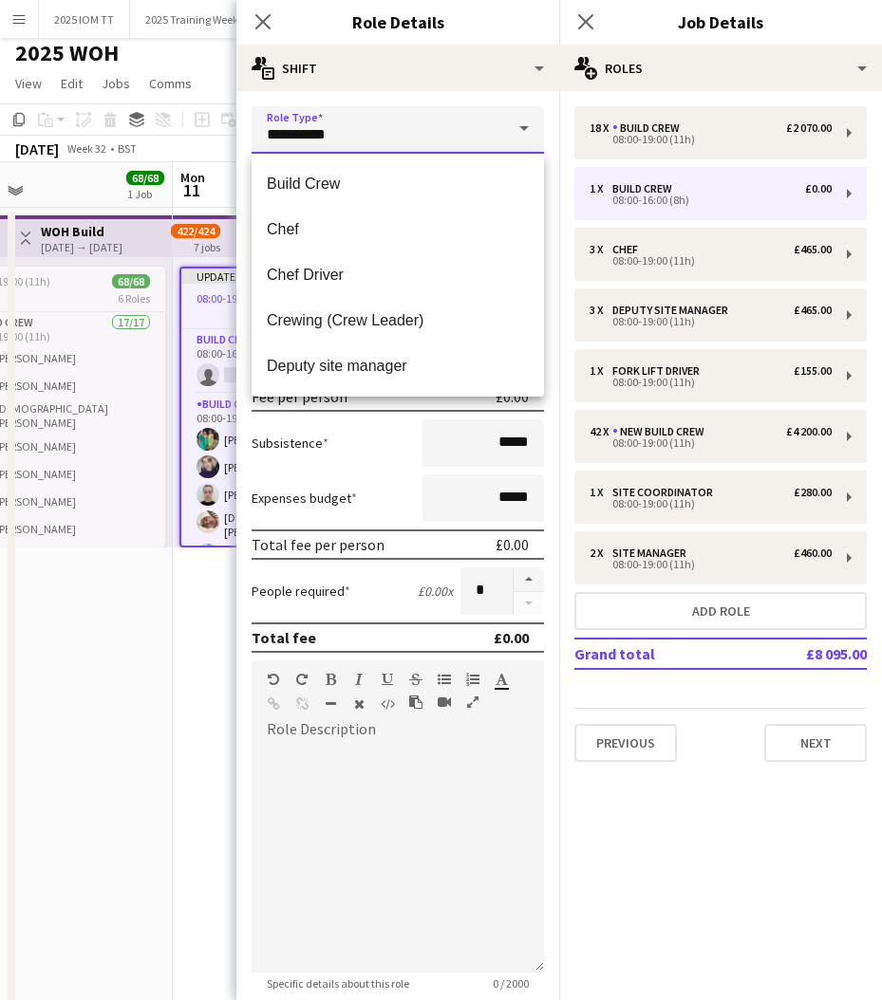
click at [431, 139] on input "**********" at bounding box center [397, 129] width 292 height 47
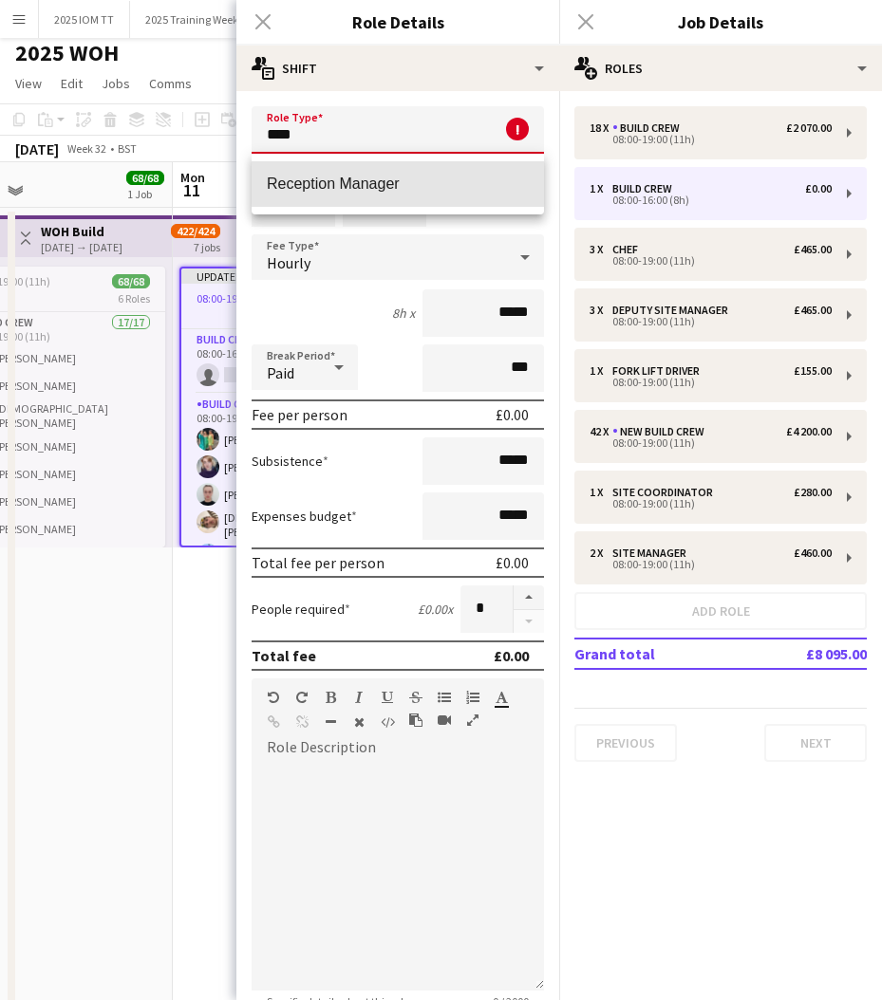
click at [402, 177] on span "Reception Manager" at bounding box center [398, 184] width 262 height 18
type input "**********"
type input "*******"
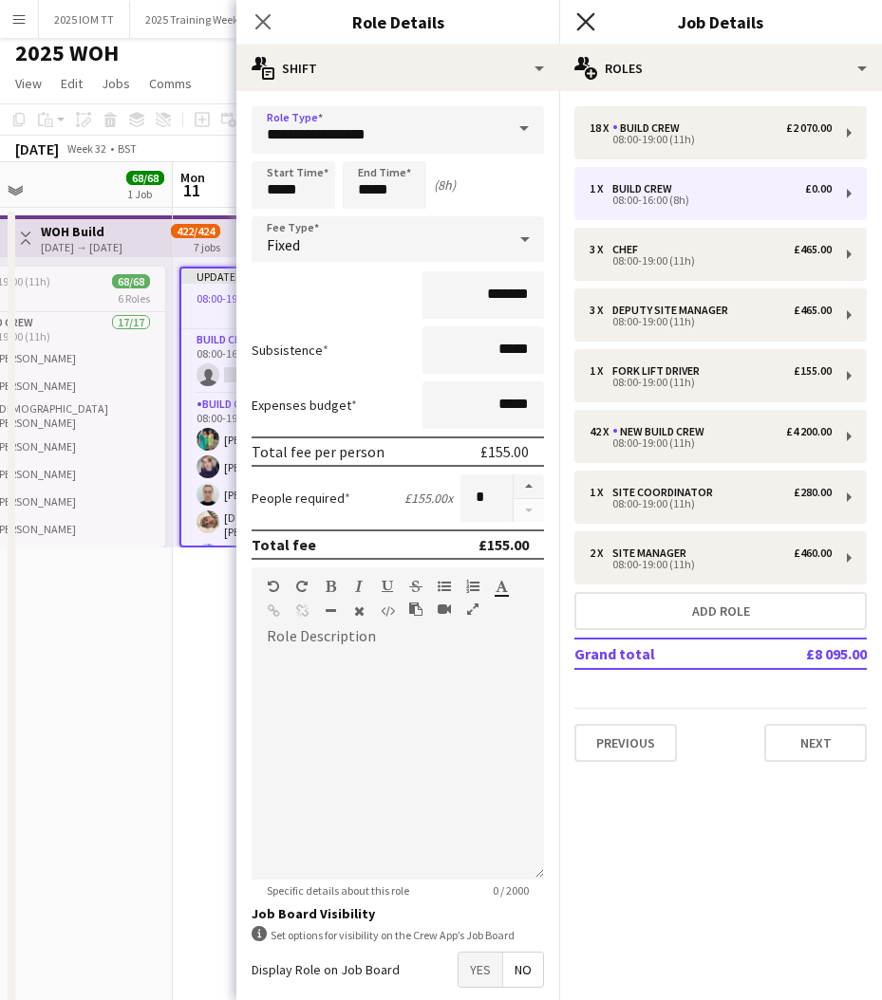
click at [584, 10] on app-icon "Close pop-in" at bounding box center [586, 23] width 28 height 28
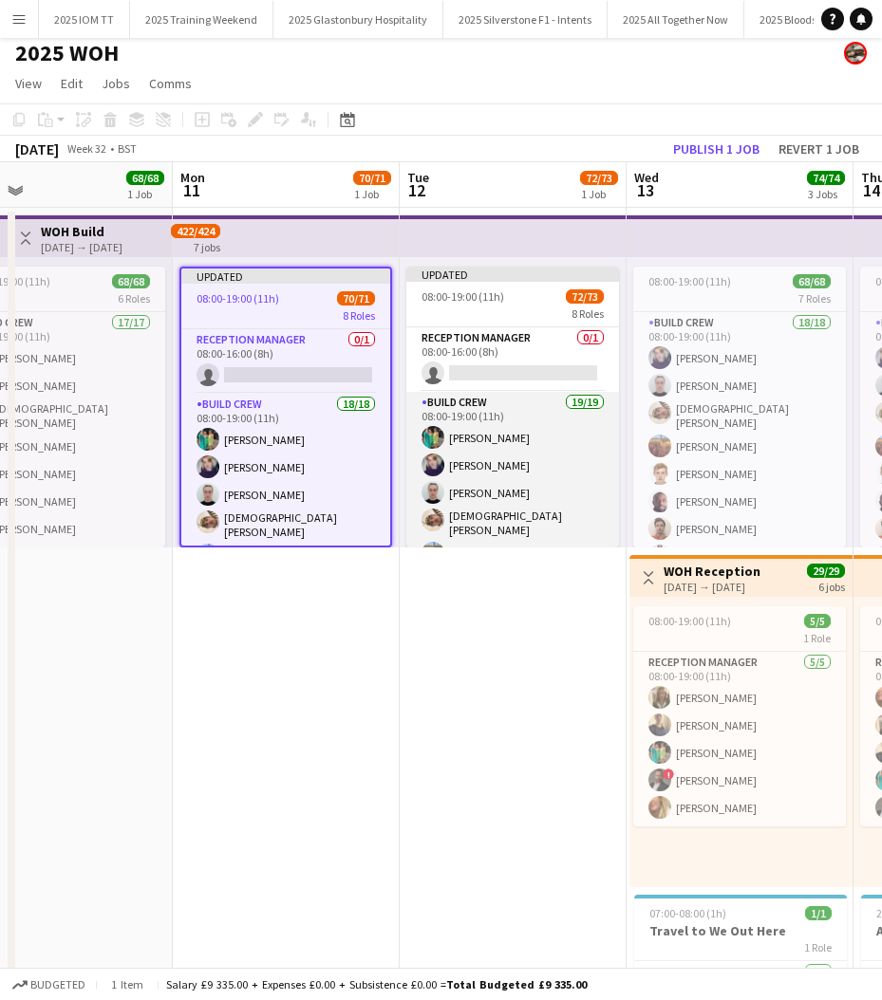
click at [493, 440] on app-card-role "Build Crew 19/19 08:00-19:00 (11h) [PERSON_NAME] [PERSON_NAME] [PERSON_NAME] [P…" at bounding box center [512, 677] width 213 height 571
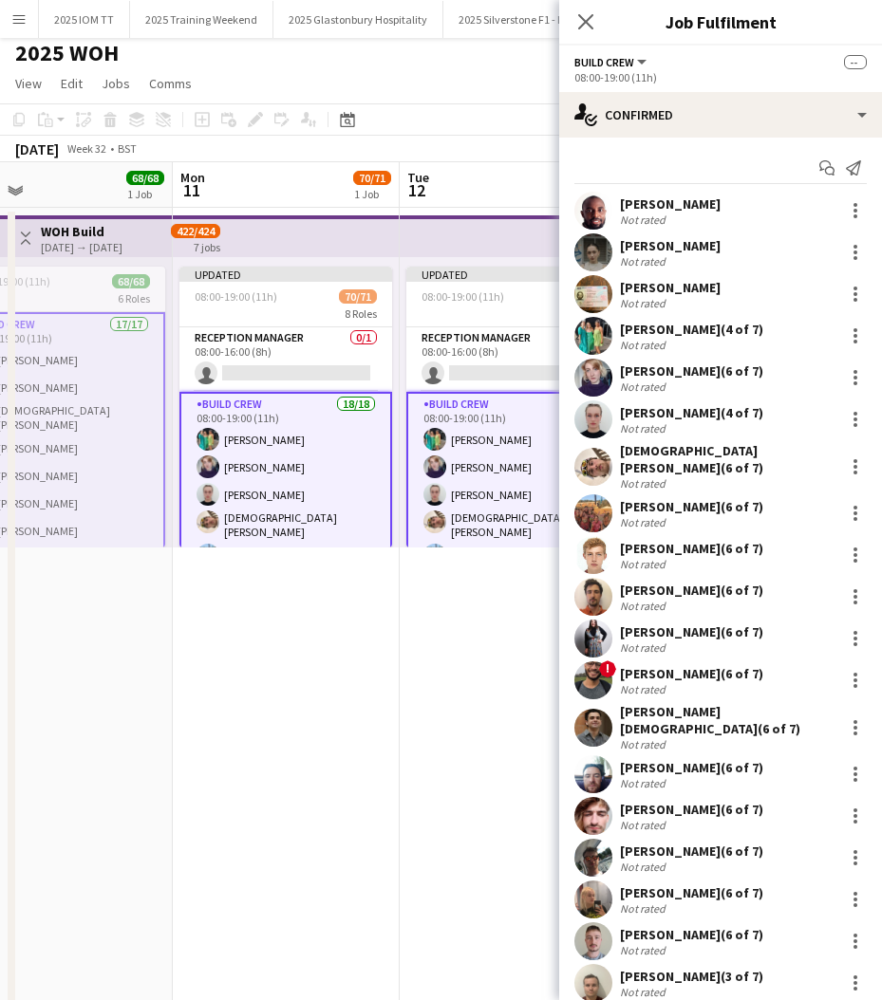
drag, startPoint x: 447, startPoint y: 440, endPoint x: 509, endPoint y: 428, distance: 62.9
click at [449, 440] on app-card-role "Build Crew 19/19 08:00-19:00 (11h) [PERSON_NAME] [PERSON_NAME] [PERSON_NAME] [P…" at bounding box center [512, 679] width 213 height 575
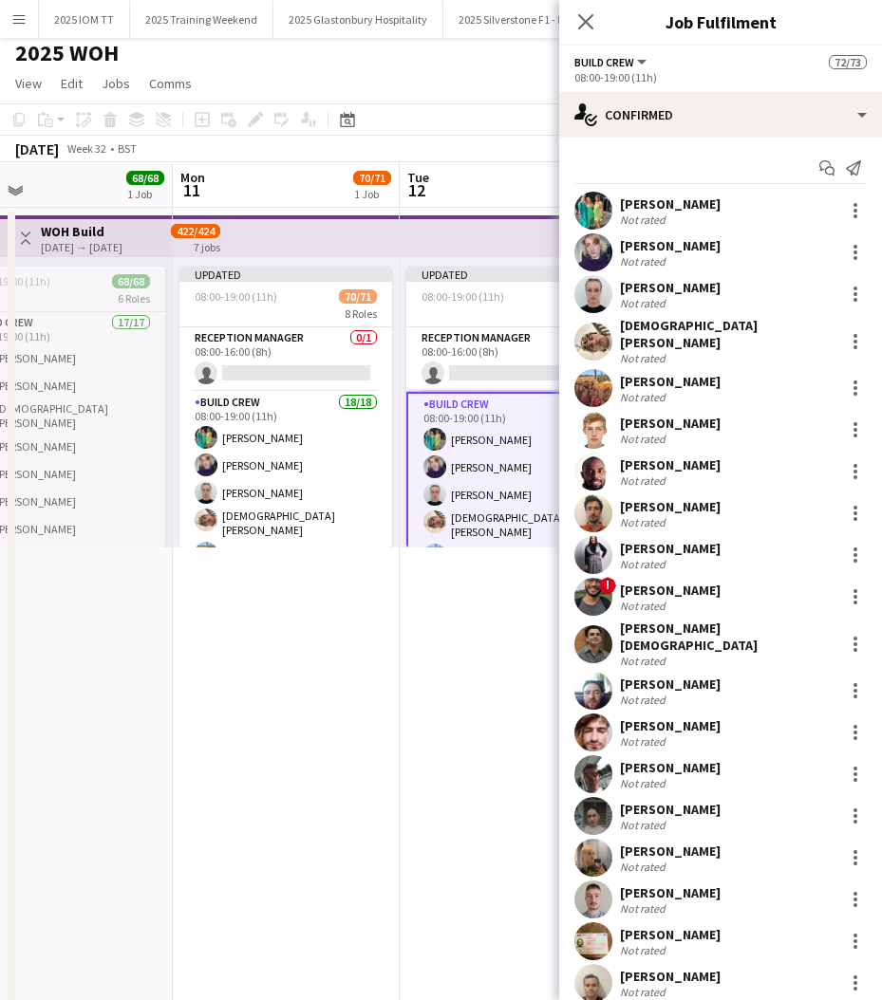
scroll to position [0, 506]
click at [857, 208] on div at bounding box center [855, 210] width 23 height 23
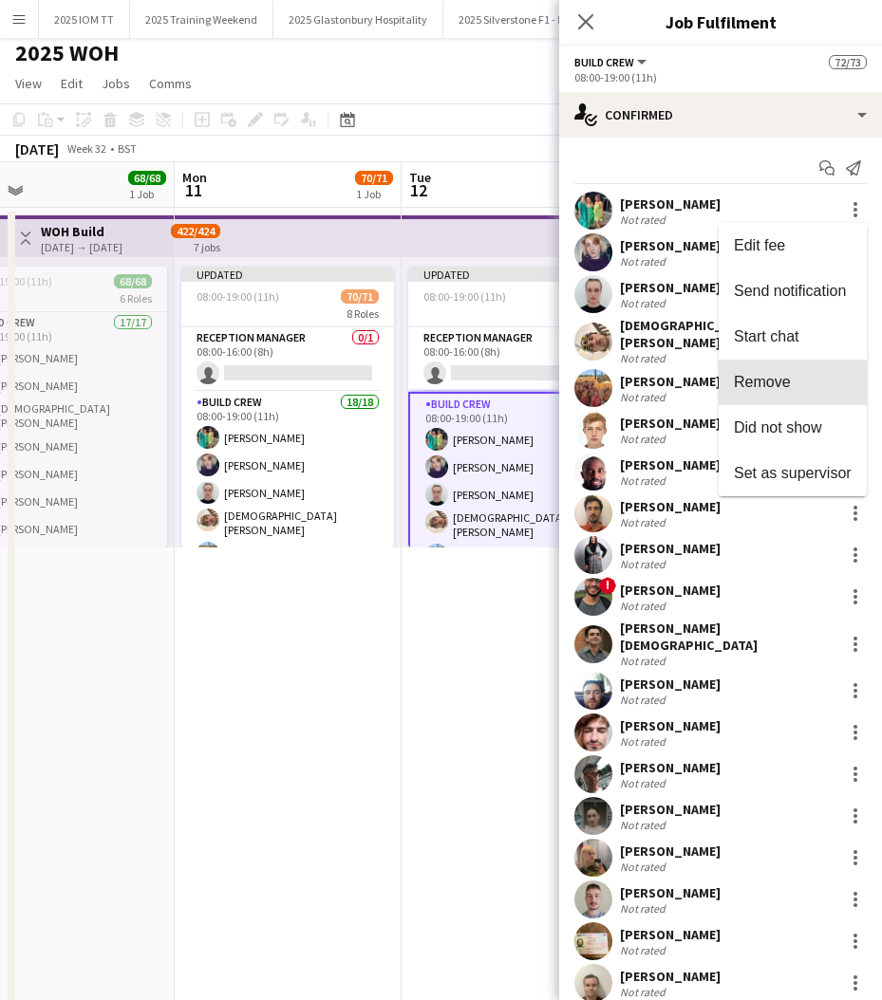
drag, startPoint x: 781, startPoint y: 388, endPoint x: 650, endPoint y: 385, distance: 131.0
click at [780, 387] on span "Remove" at bounding box center [762, 382] width 57 height 16
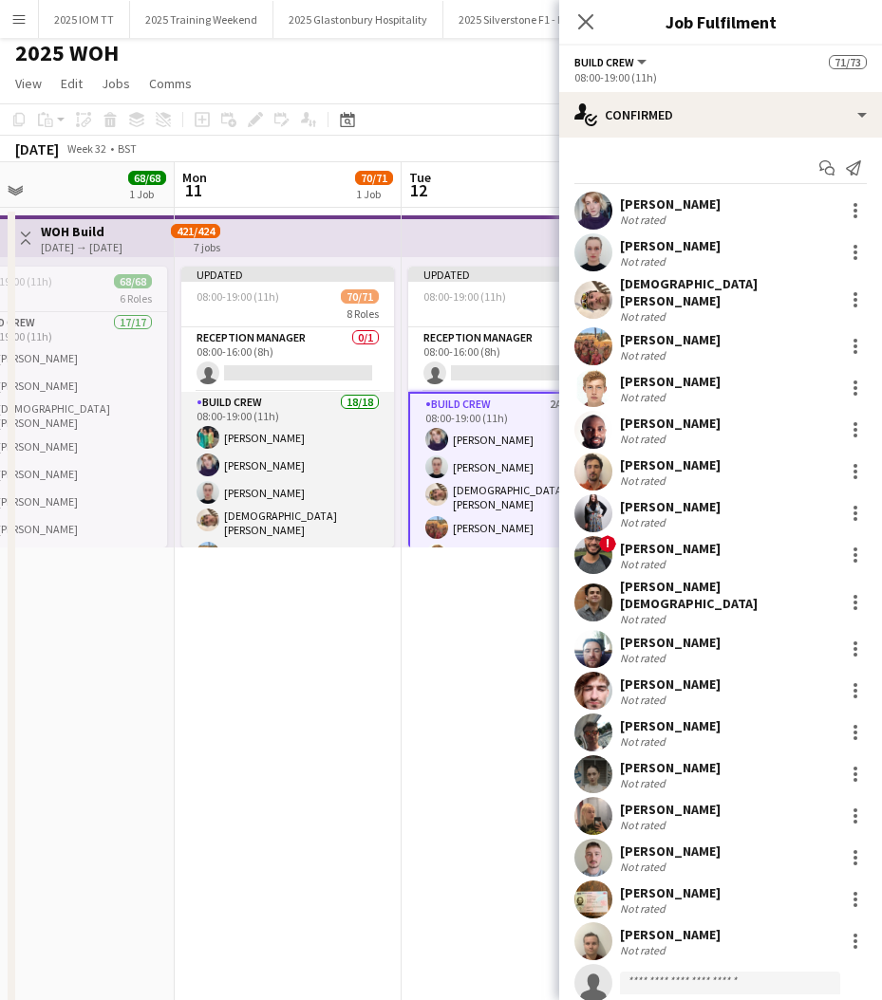
click at [285, 456] on app-card-role "Build Crew 18/18 08:00-19:00 (11h) [PERSON_NAME] [PERSON_NAME] [PERSON_NAME] [P…" at bounding box center [287, 664] width 213 height 544
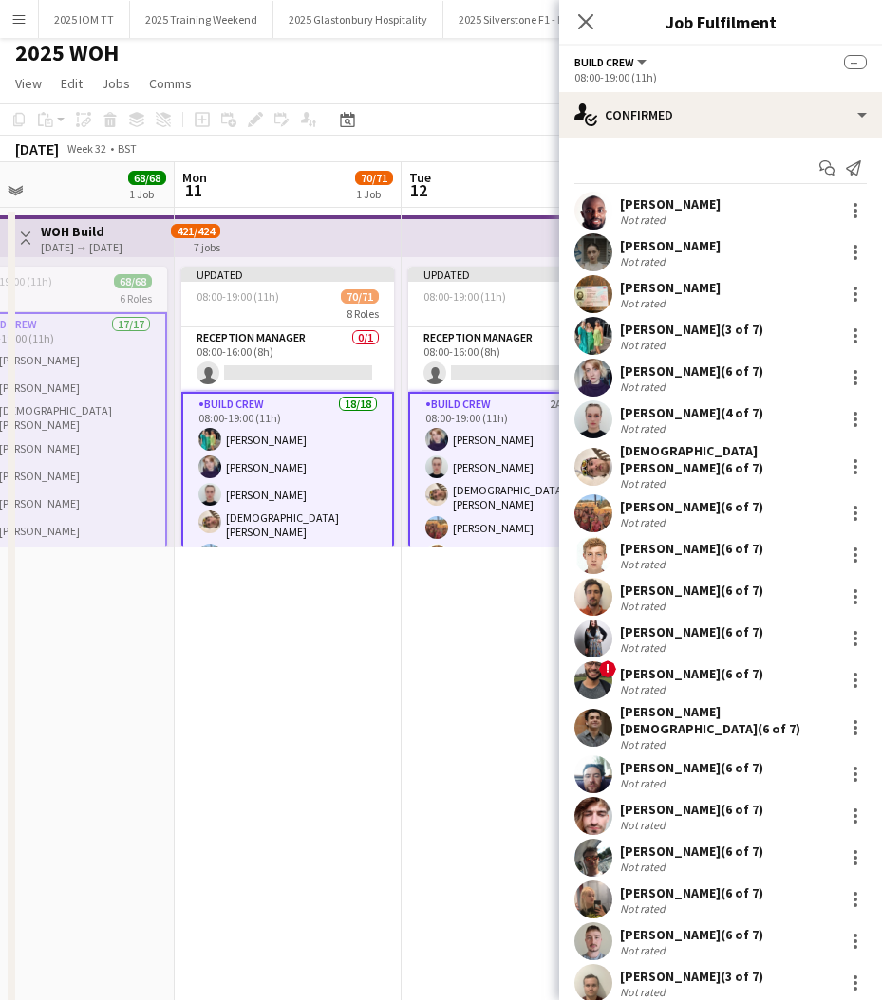
click at [288, 456] on app-card-role "Build Crew 18/18 08:00-19:00 (11h) [PERSON_NAME] [PERSON_NAME] [PERSON_NAME] [P…" at bounding box center [287, 666] width 213 height 548
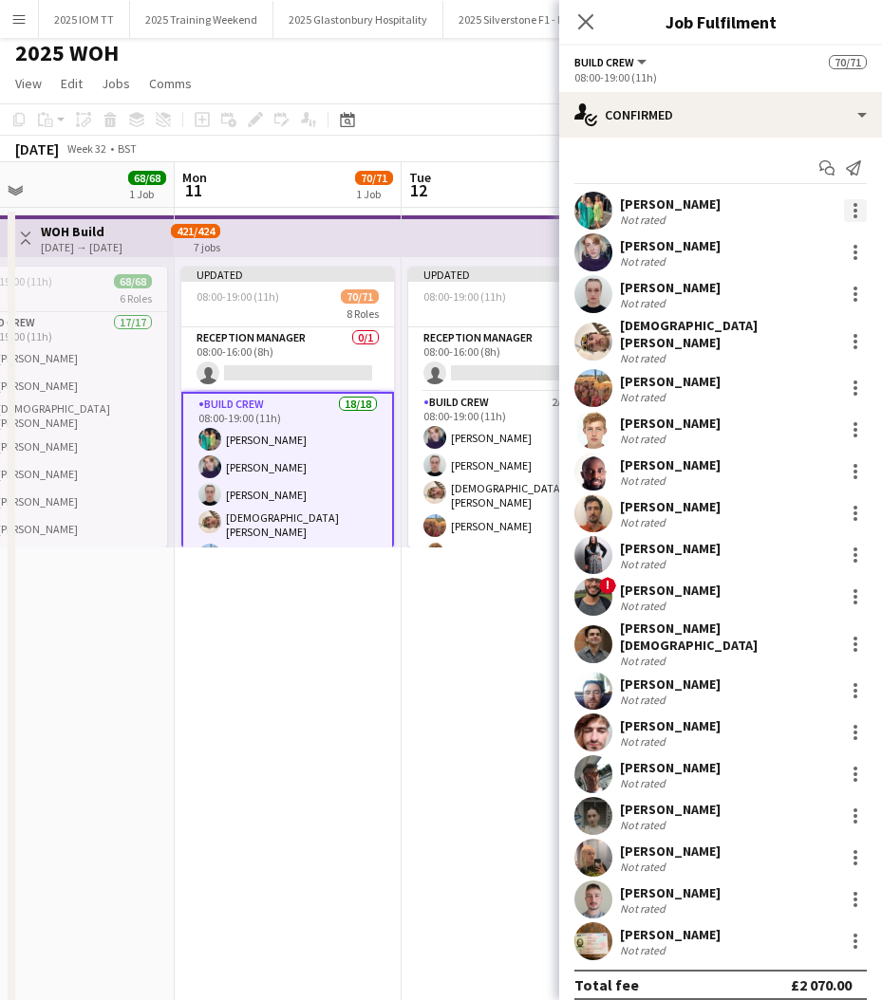
click at [853, 206] on div at bounding box center [855, 205] width 4 height 4
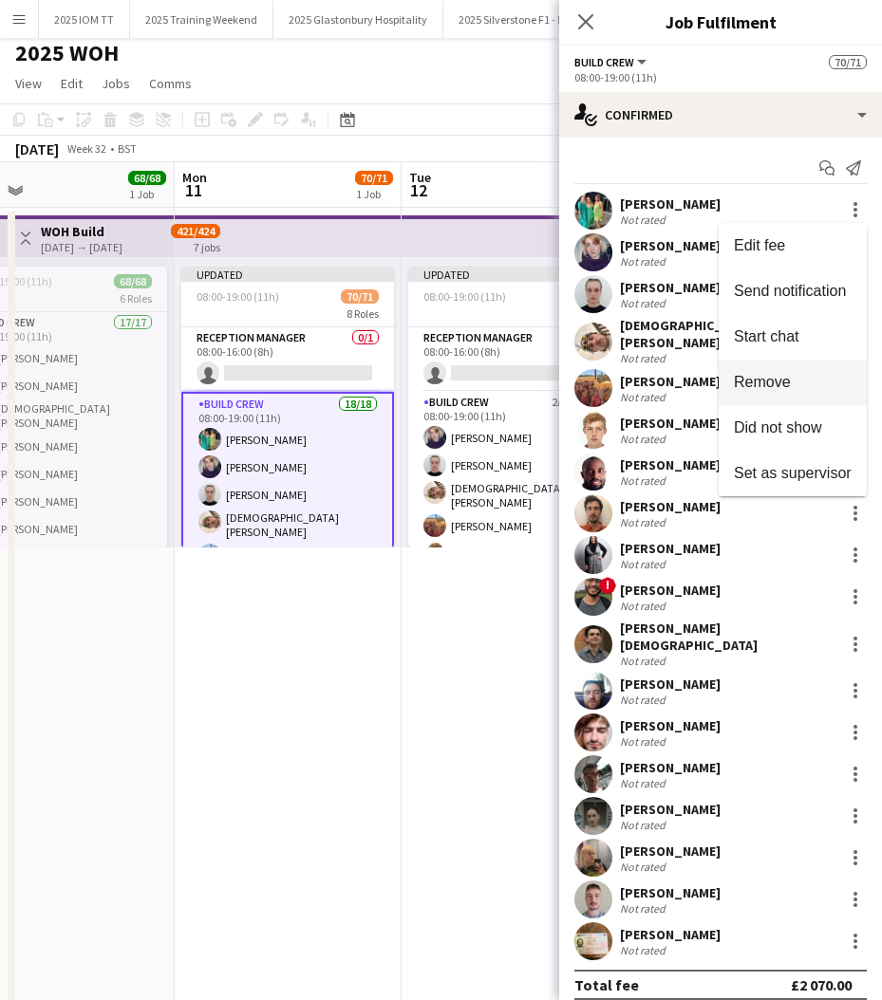
click at [782, 376] on span "Remove" at bounding box center [762, 382] width 57 height 16
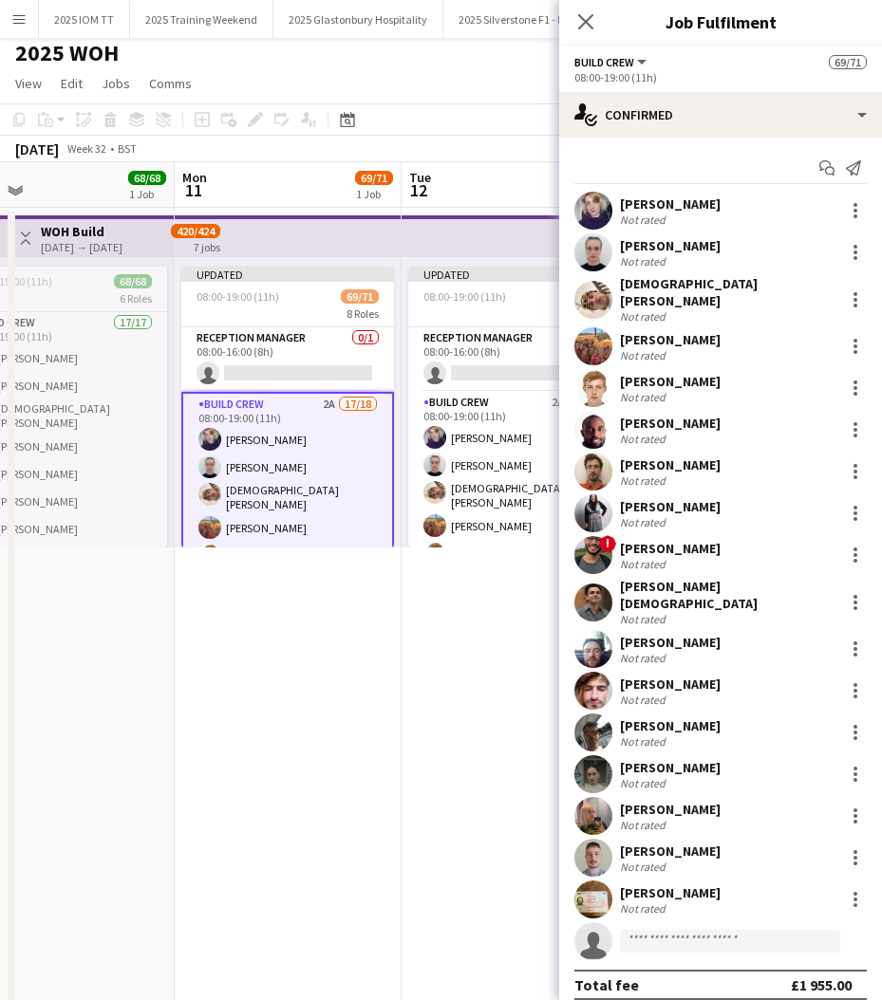
drag, startPoint x: 479, startPoint y: 621, endPoint x: 509, endPoint y: 555, distance: 71.8
click at [479, 621] on app-date-cell "Updated 08:00-19:00 (11h) 71/73 8 Roles Reception Manager 0/1 08:00-16:00 (8h) …" at bounding box center [514, 711] width 227 height 1006
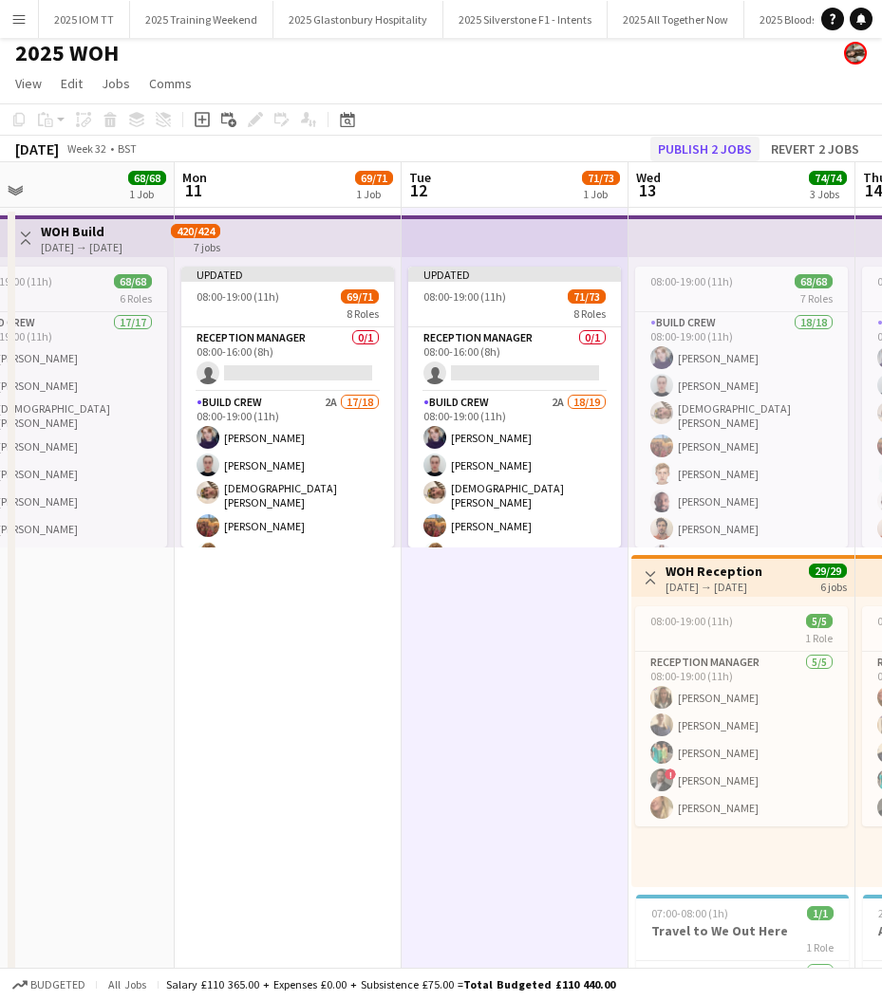
click at [740, 138] on button "Publish 2 jobs" at bounding box center [704, 149] width 109 height 25
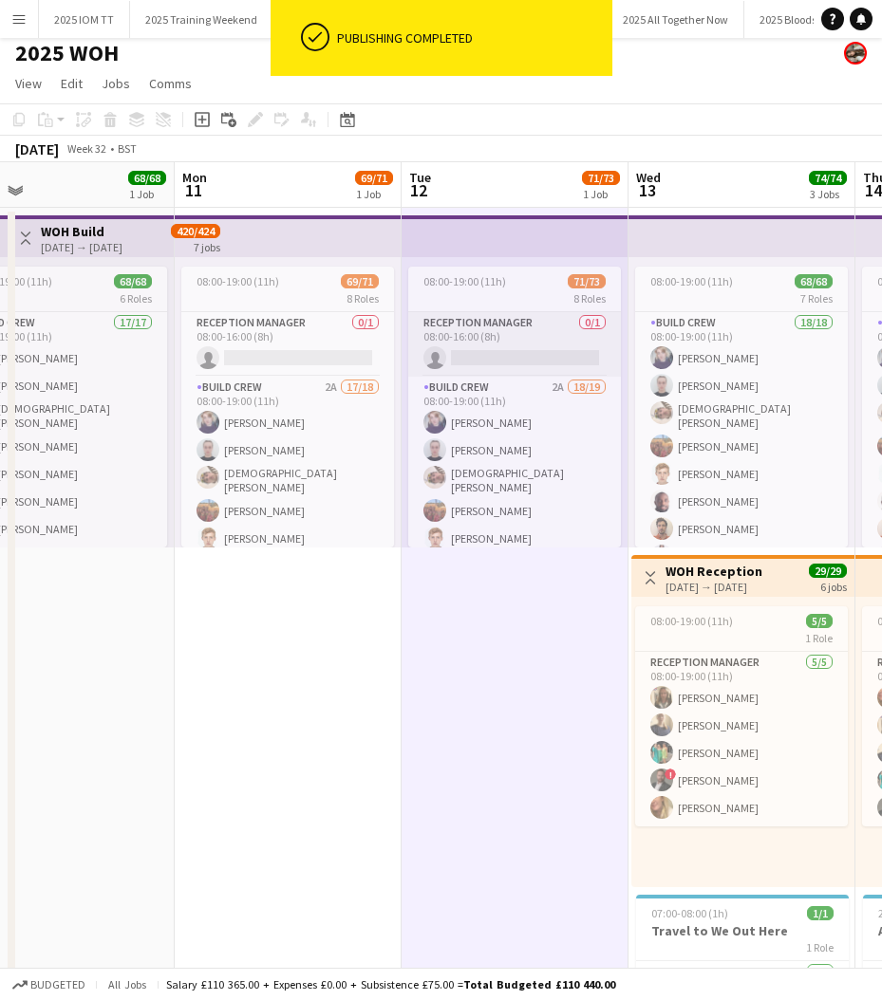
click at [495, 344] on app-card-role "Reception Manager 0/1 08:00-16:00 (8h) single-neutral-actions" at bounding box center [514, 344] width 213 height 65
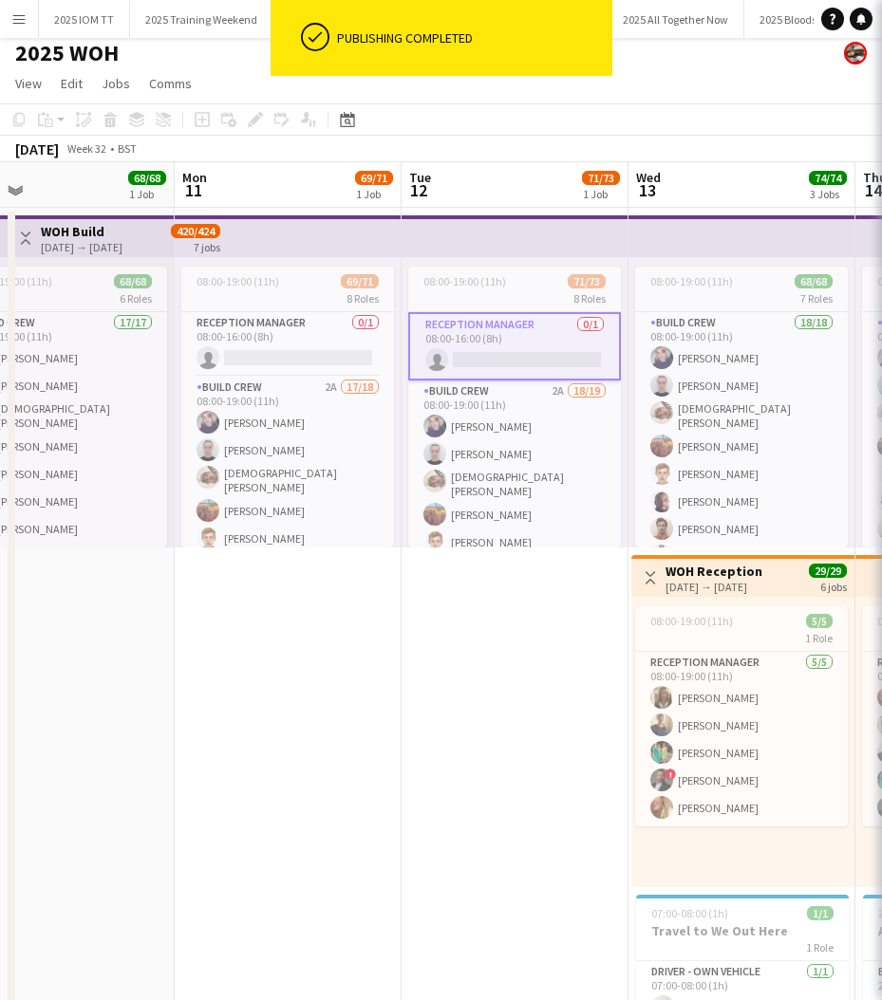
scroll to position [0, 505]
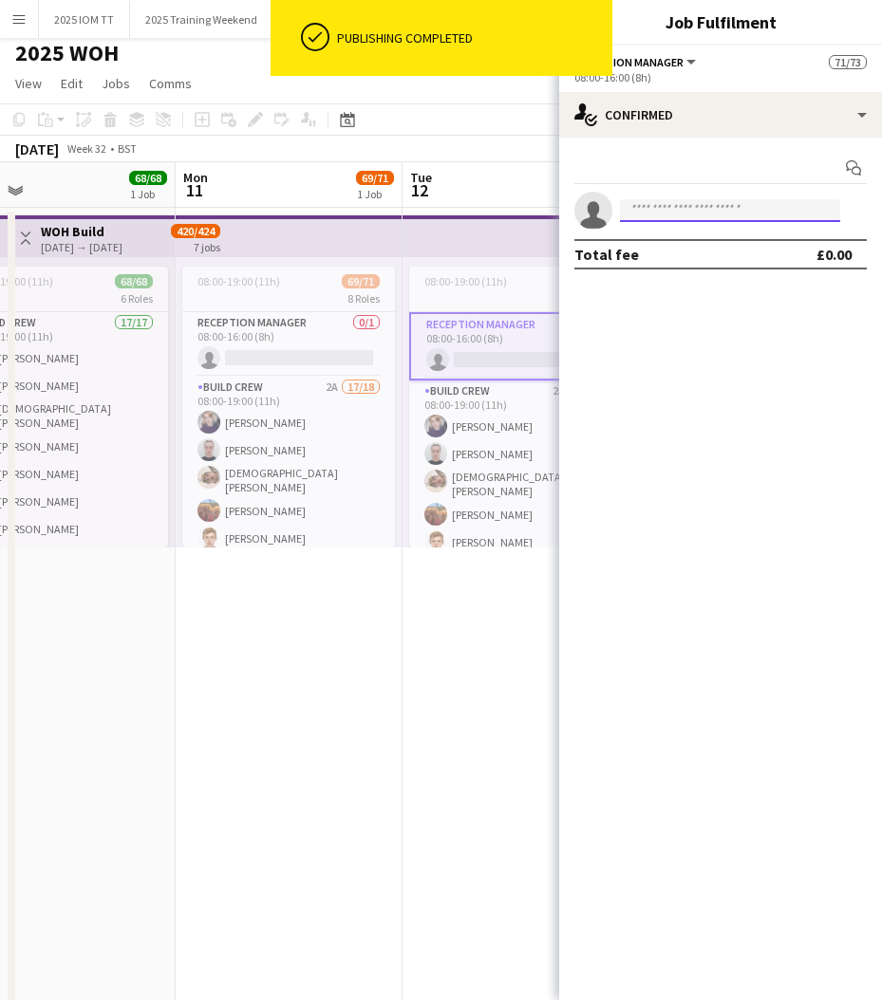
click at [716, 216] on input at bounding box center [730, 210] width 220 height 23
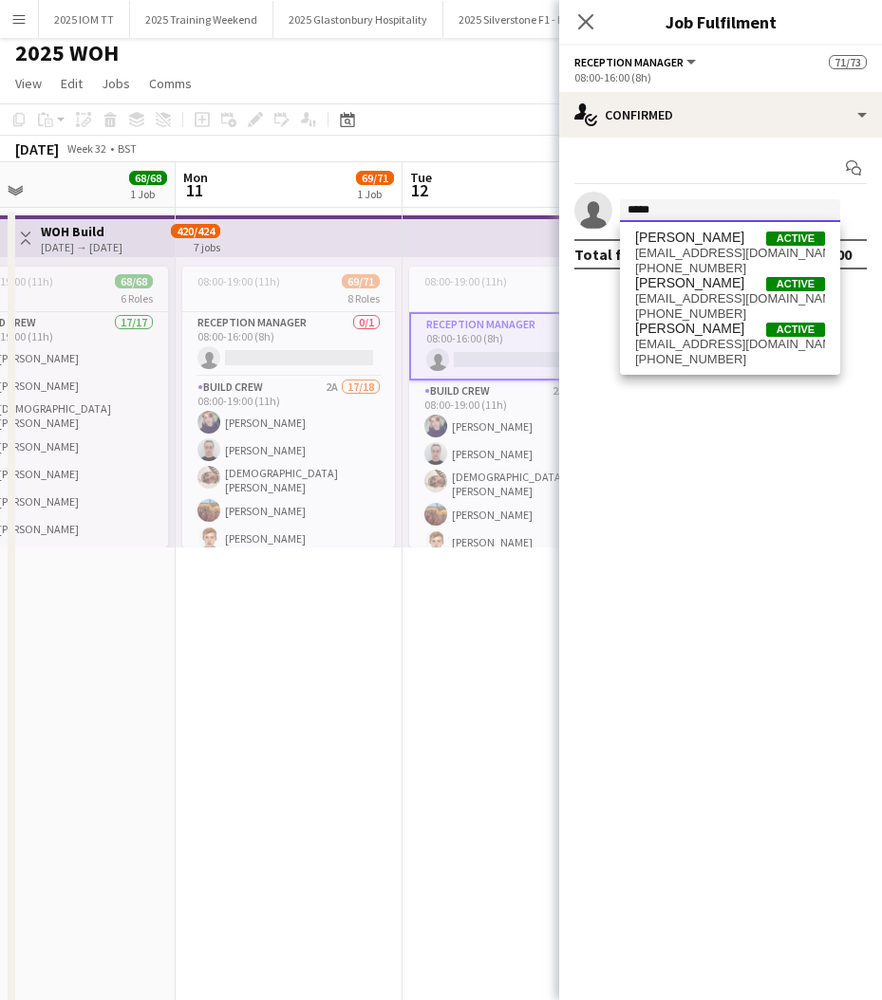
type input "*****"
drag, startPoint x: 716, startPoint y: 216, endPoint x: 713, endPoint y: 254, distance: 38.1
click at [713, 254] on span "[EMAIL_ADDRESS][DOMAIN_NAME]" at bounding box center [730, 253] width 190 height 15
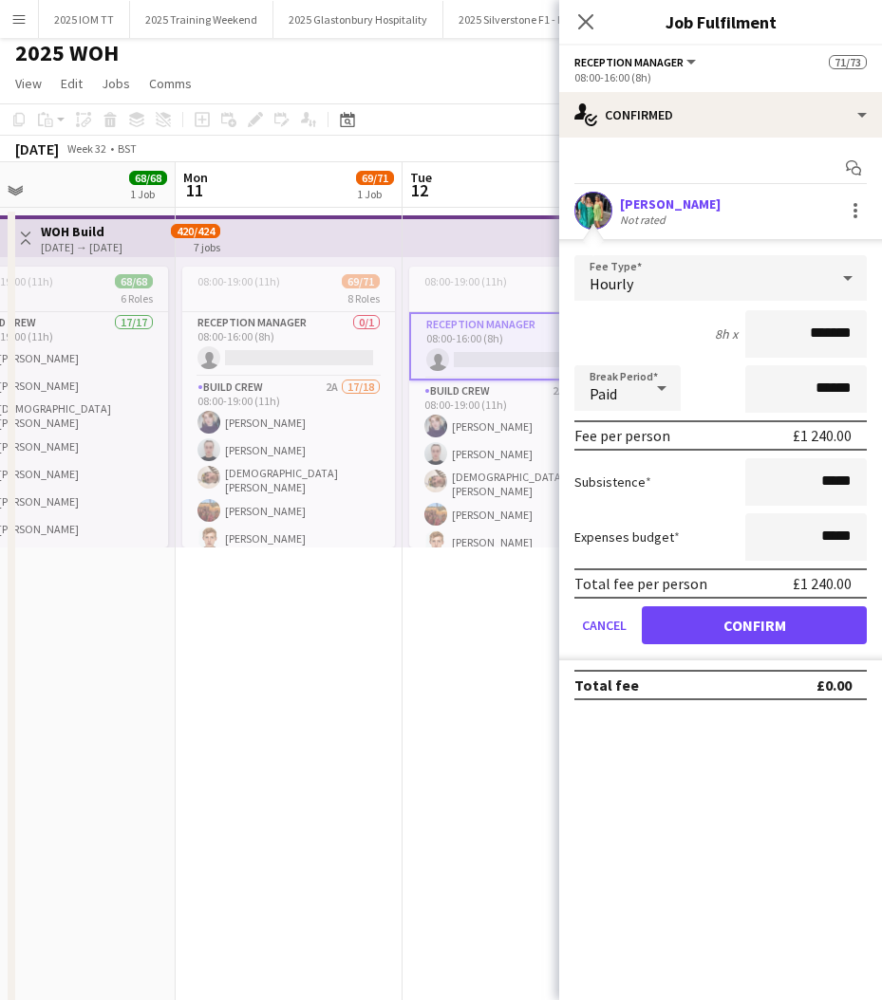
click at [740, 627] on button "Confirm" at bounding box center [754, 625] width 225 height 38
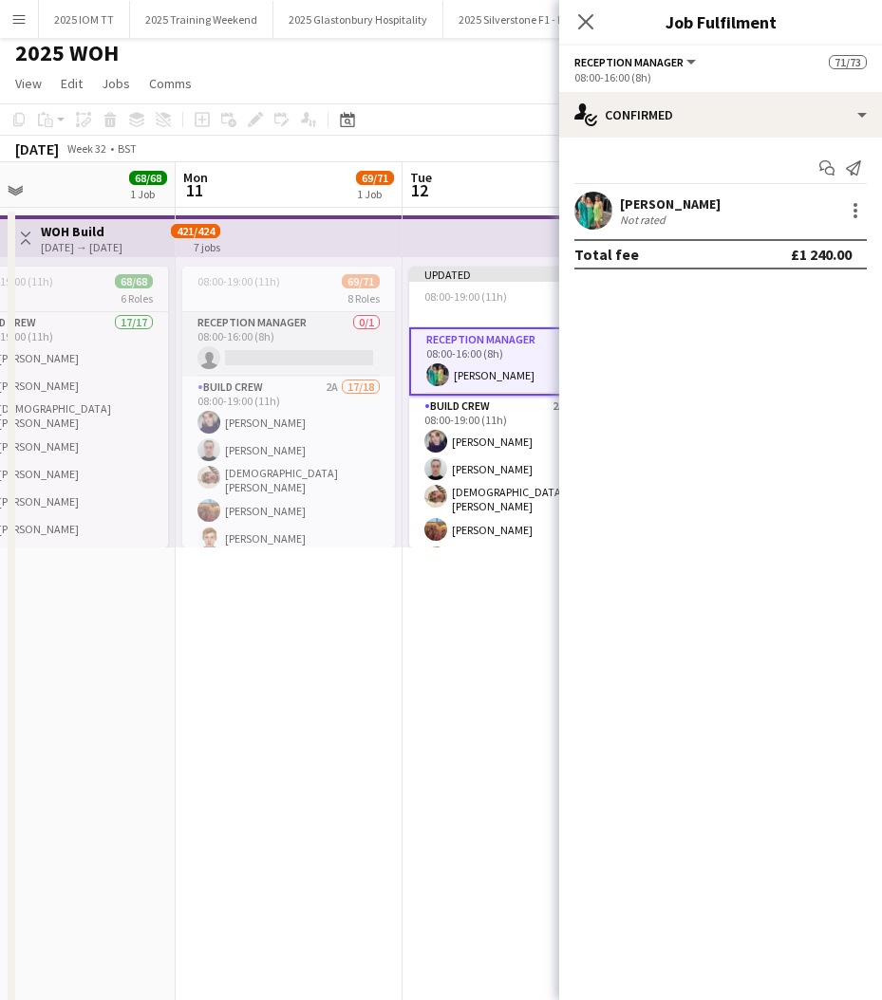
click at [233, 337] on app-card-role "Reception Manager 0/1 08:00-16:00 (8h) single-neutral-actions" at bounding box center [288, 344] width 213 height 65
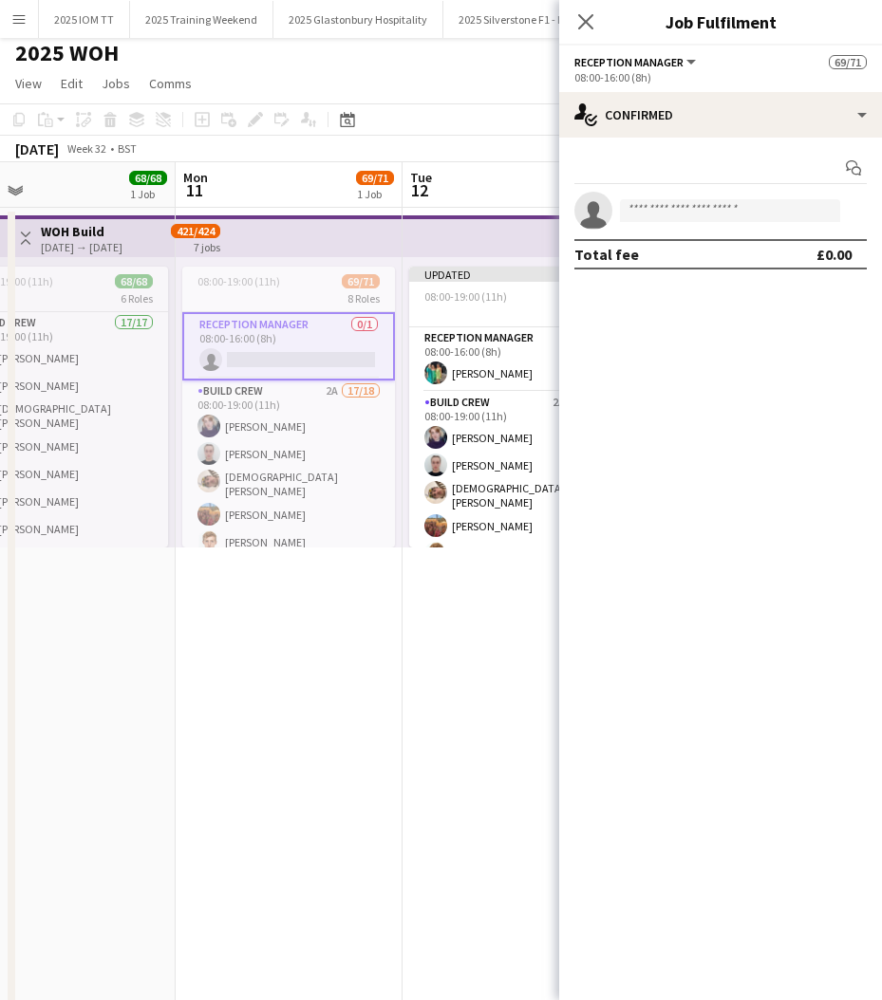
drag, startPoint x: 333, startPoint y: 351, endPoint x: 355, endPoint y: 336, distance: 26.6
click at [335, 350] on app-card-role "Reception Manager 0/1 08:00-16:00 (8h) single-neutral-actions" at bounding box center [288, 346] width 213 height 68
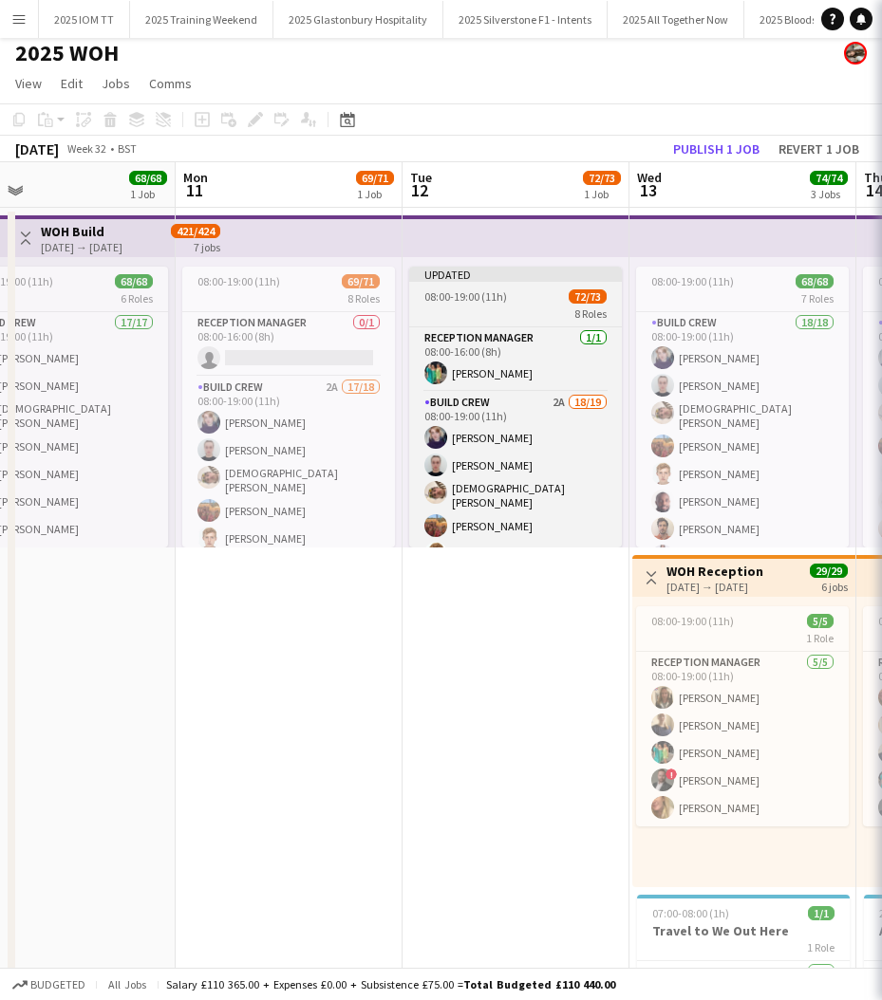
scroll to position [0, 503]
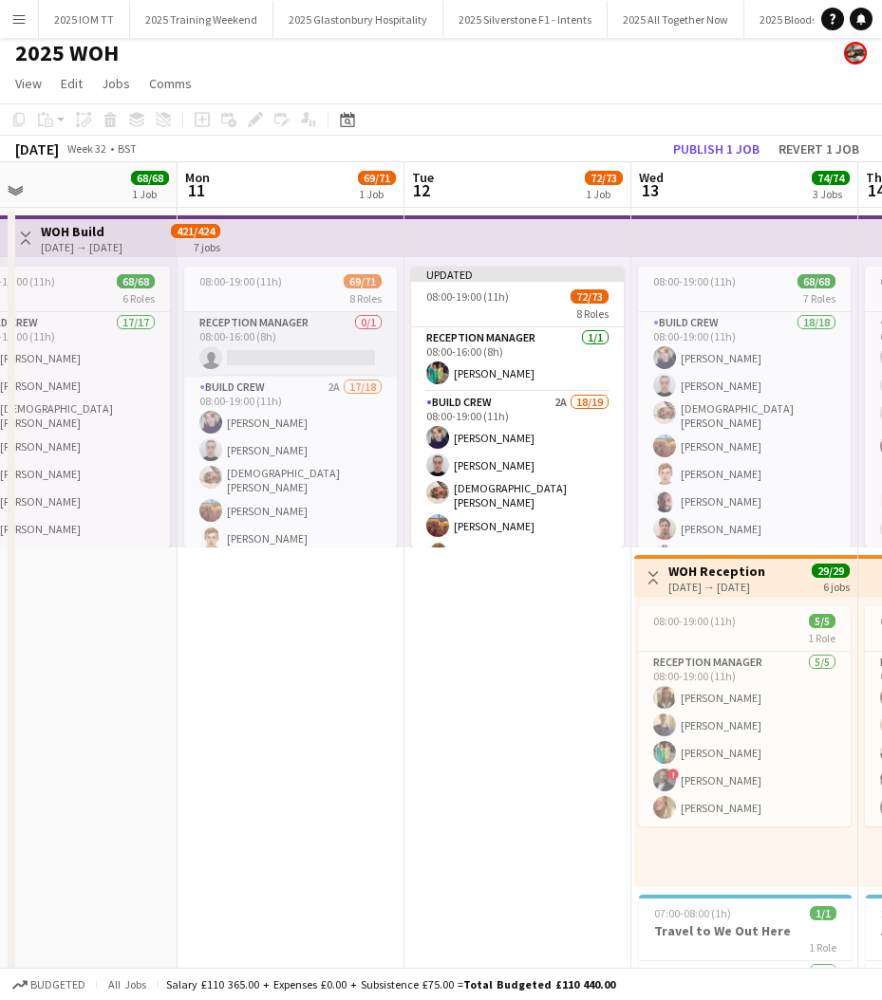
drag, startPoint x: 350, startPoint y: 346, endPoint x: 377, endPoint y: 340, distance: 27.4
click at [350, 346] on app-card-role "Reception Manager 0/1 08:00-16:00 (8h) single-neutral-actions" at bounding box center [290, 344] width 213 height 65
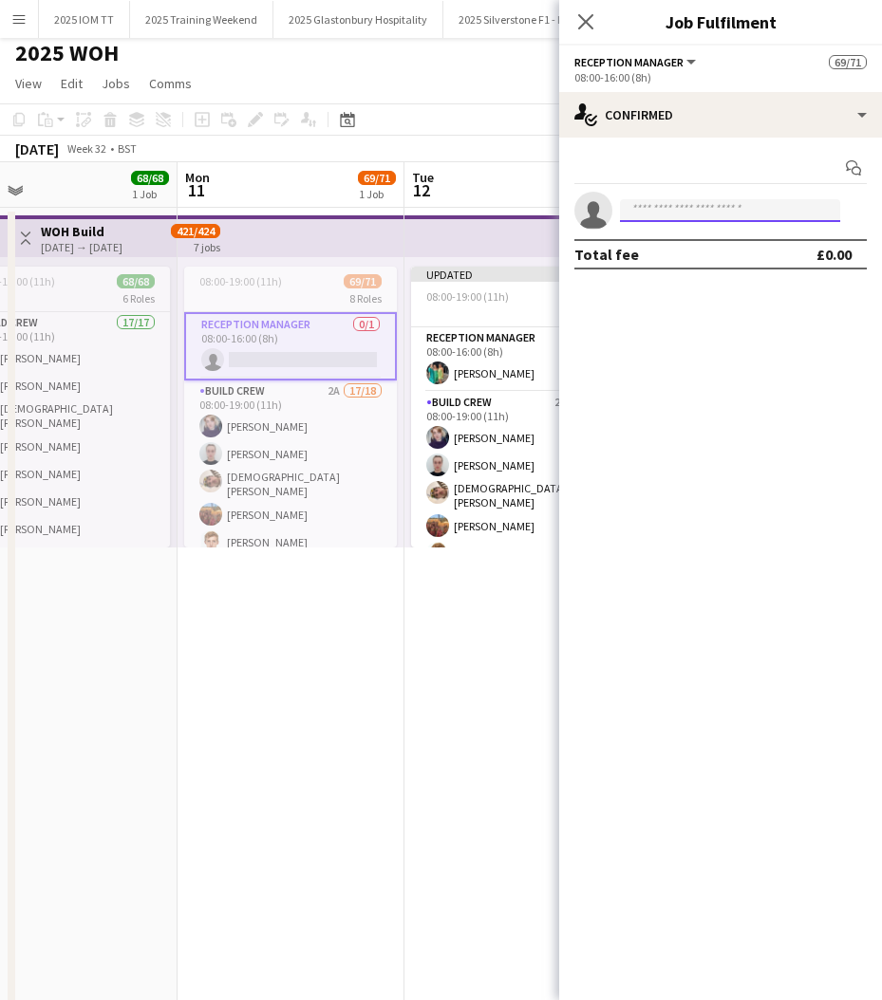
click at [774, 211] on input at bounding box center [730, 210] width 220 height 23
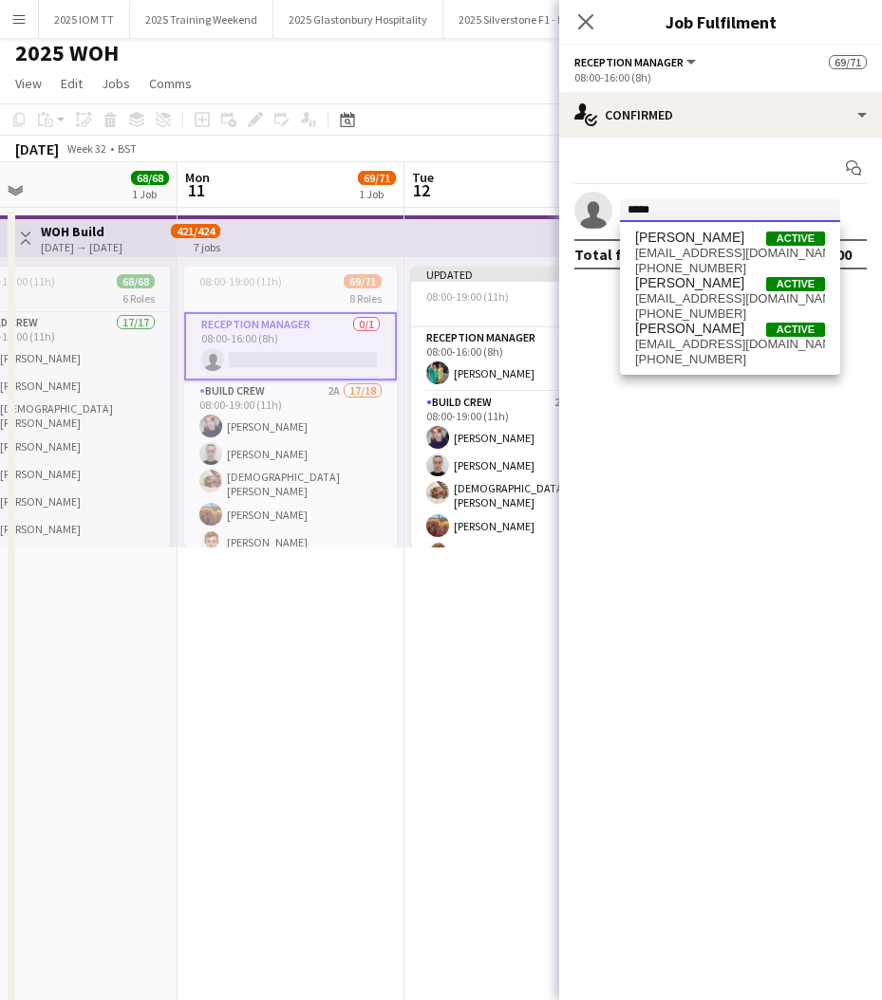
type input "*****"
drag, startPoint x: 777, startPoint y: 211, endPoint x: 731, endPoint y: 246, distance: 58.3
click at [731, 245] on span "[PERSON_NAME] Active" at bounding box center [730, 238] width 190 height 16
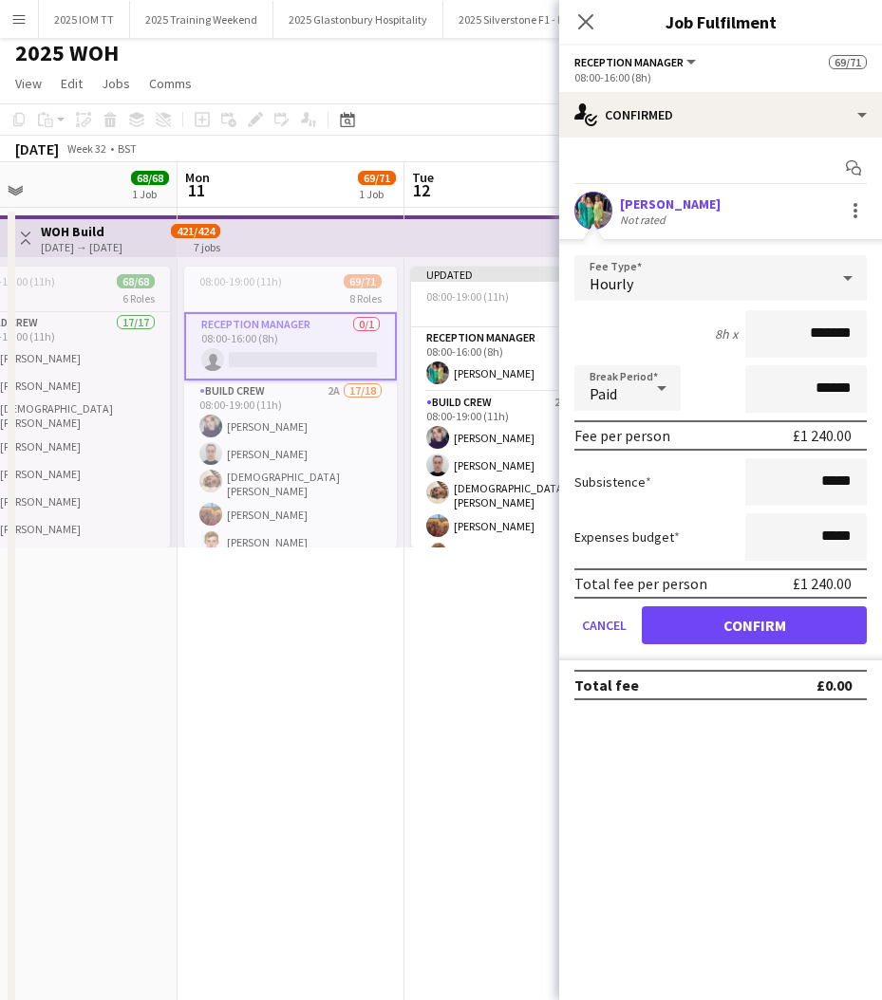
drag, startPoint x: 699, startPoint y: 614, endPoint x: 680, endPoint y: 613, distance: 19.0
click at [698, 614] on button "Confirm" at bounding box center [754, 625] width 225 height 38
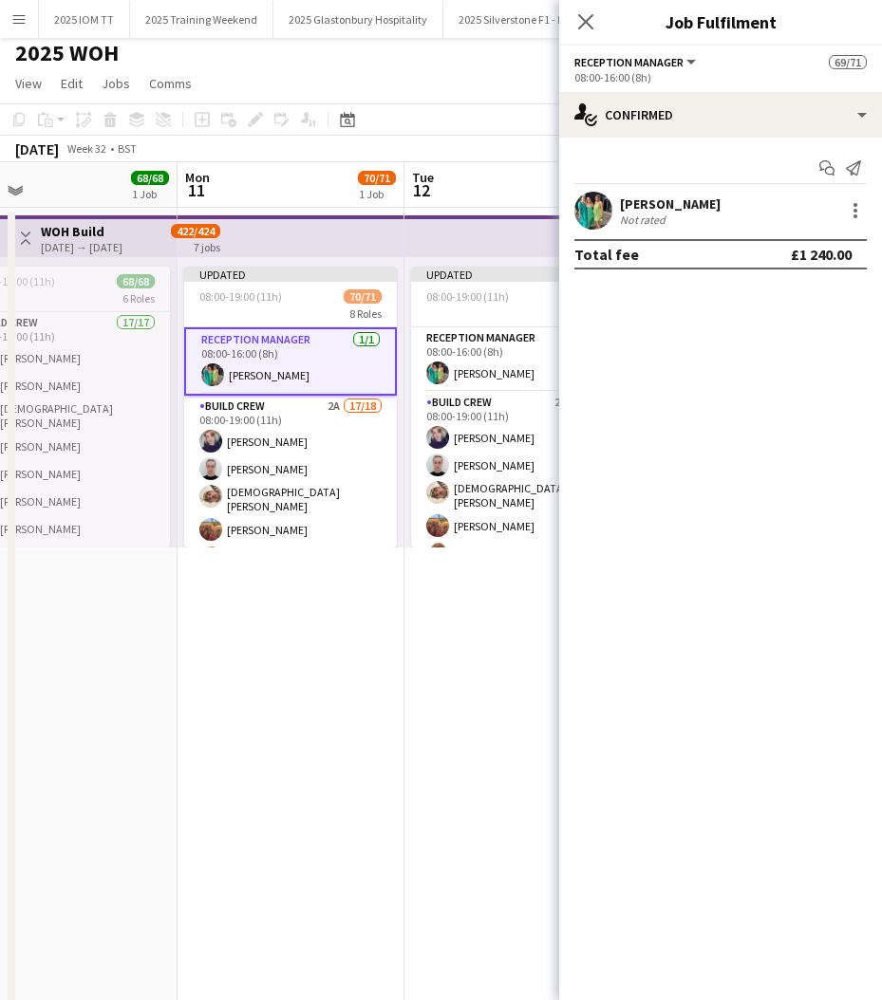
drag, startPoint x: 458, startPoint y: 596, endPoint x: 472, endPoint y: 582, distance: 19.5
click at [458, 596] on app-date-cell "Updated 08:00-19:00 (11h) 72/73 8 Roles Reception Manager [DATE] 08:00-16:00 (8…" at bounding box center [517, 711] width 227 height 1006
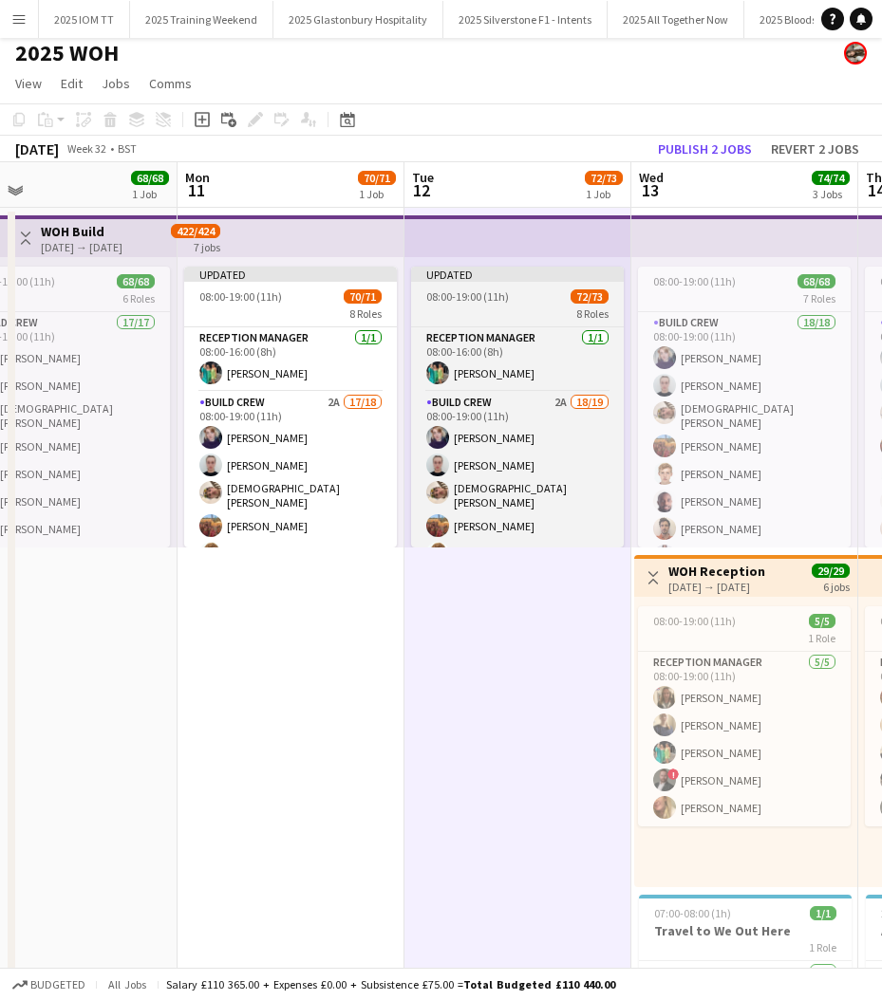
click at [519, 301] on div "08:00-19:00 (11h) 72/73" at bounding box center [517, 296] width 213 height 14
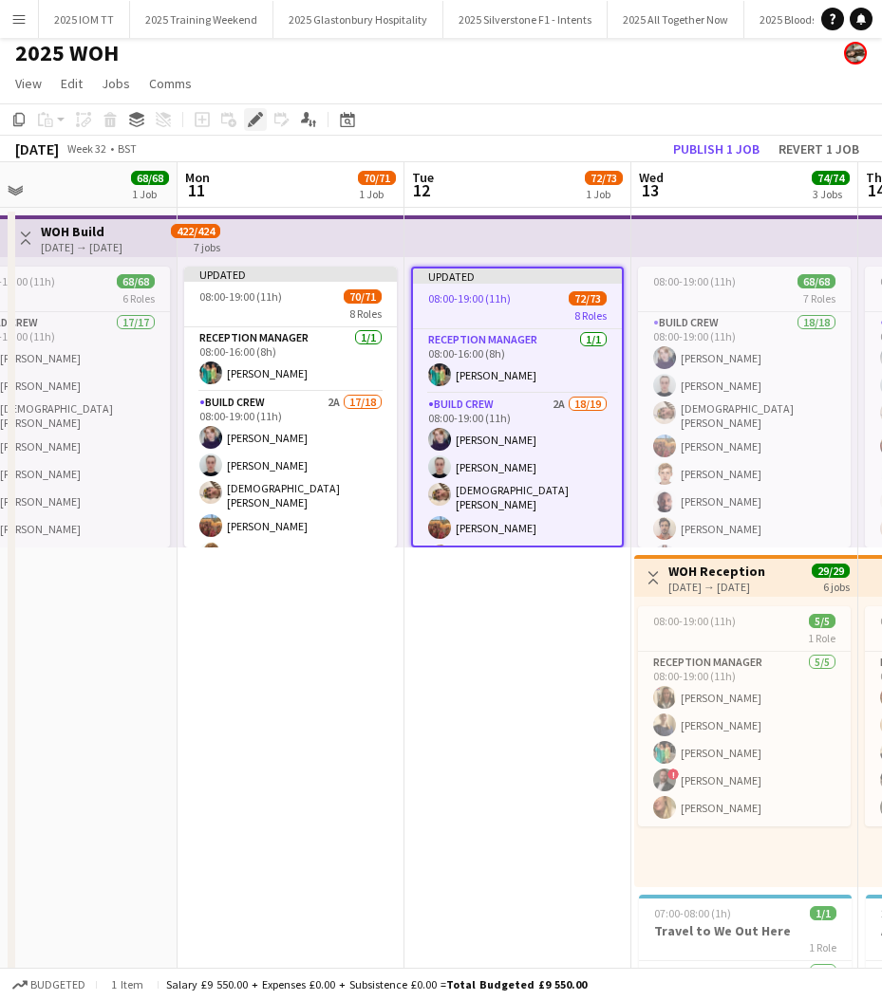
click at [254, 114] on icon "Edit" at bounding box center [255, 119] width 15 height 15
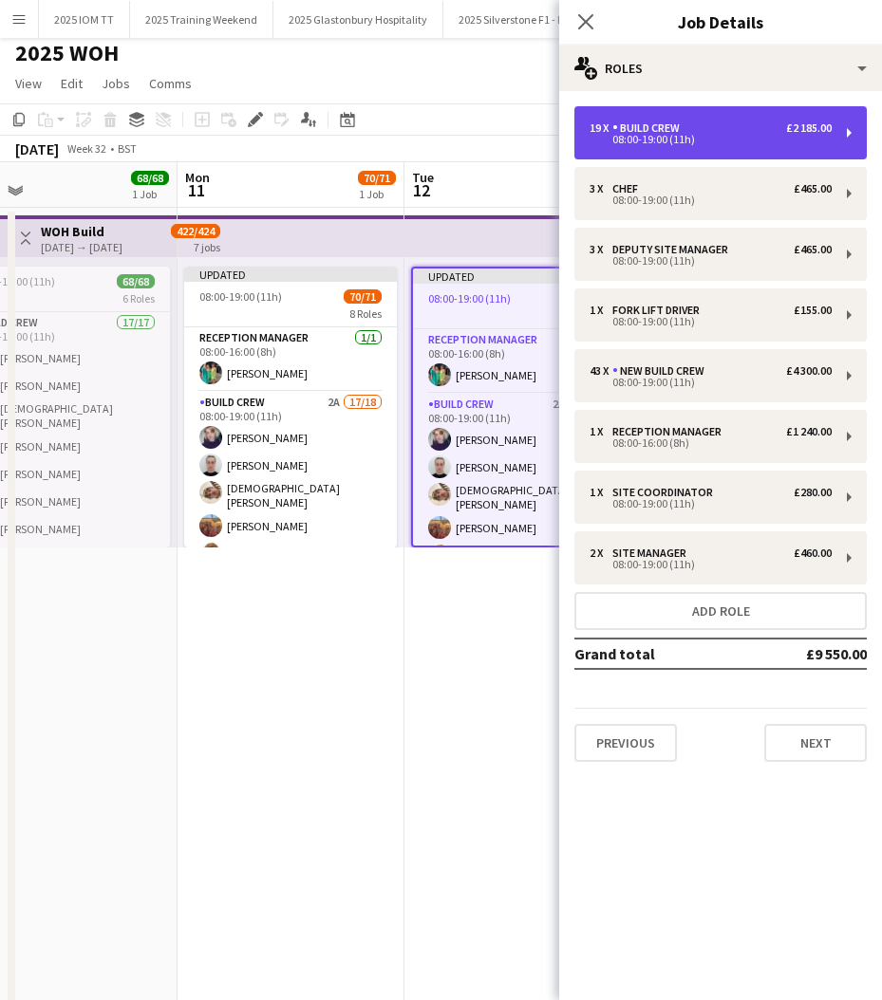
click at [722, 154] on div "19 x Build Crew £2 185.00 08:00-19:00 (11h)" at bounding box center [720, 132] width 292 height 53
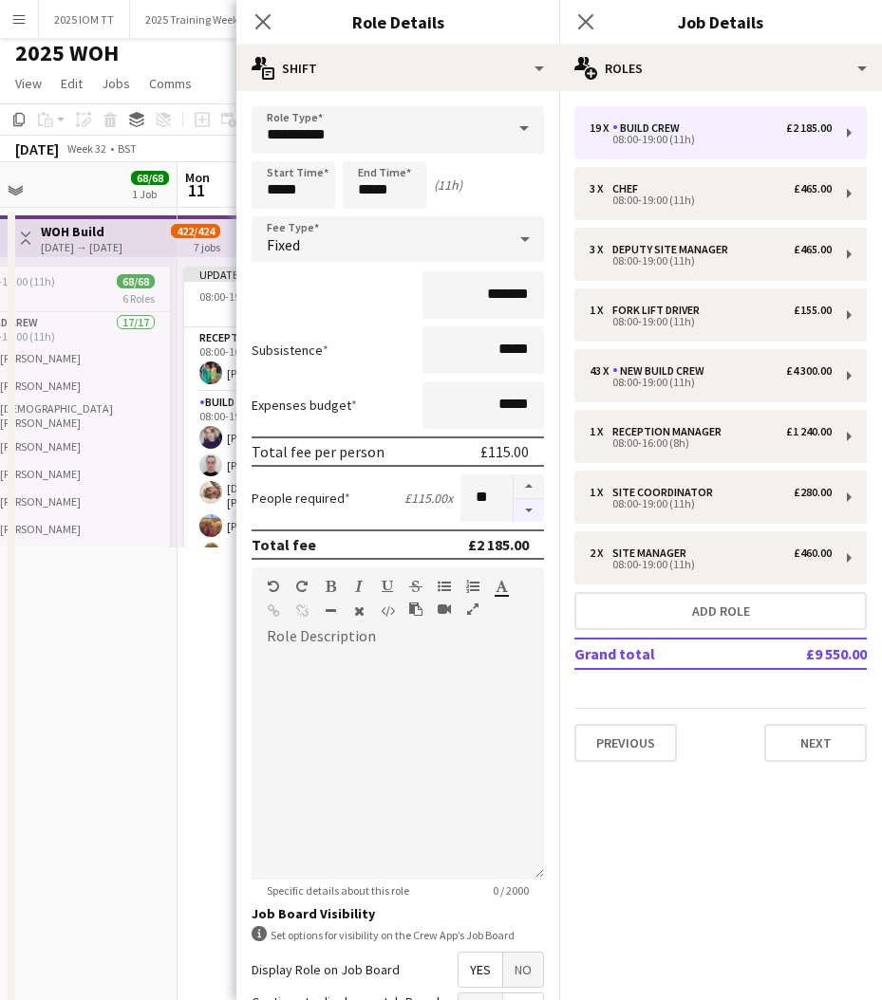
click at [529, 511] on button "button" at bounding box center [528, 511] width 30 height 24
type input "**"
click at [529, 511] on div at bounding box center [527, 497] width 31 height 47
click at [586, 25] on icon "Close pop-in" at bounding box center [585, 21] width 18 height 18
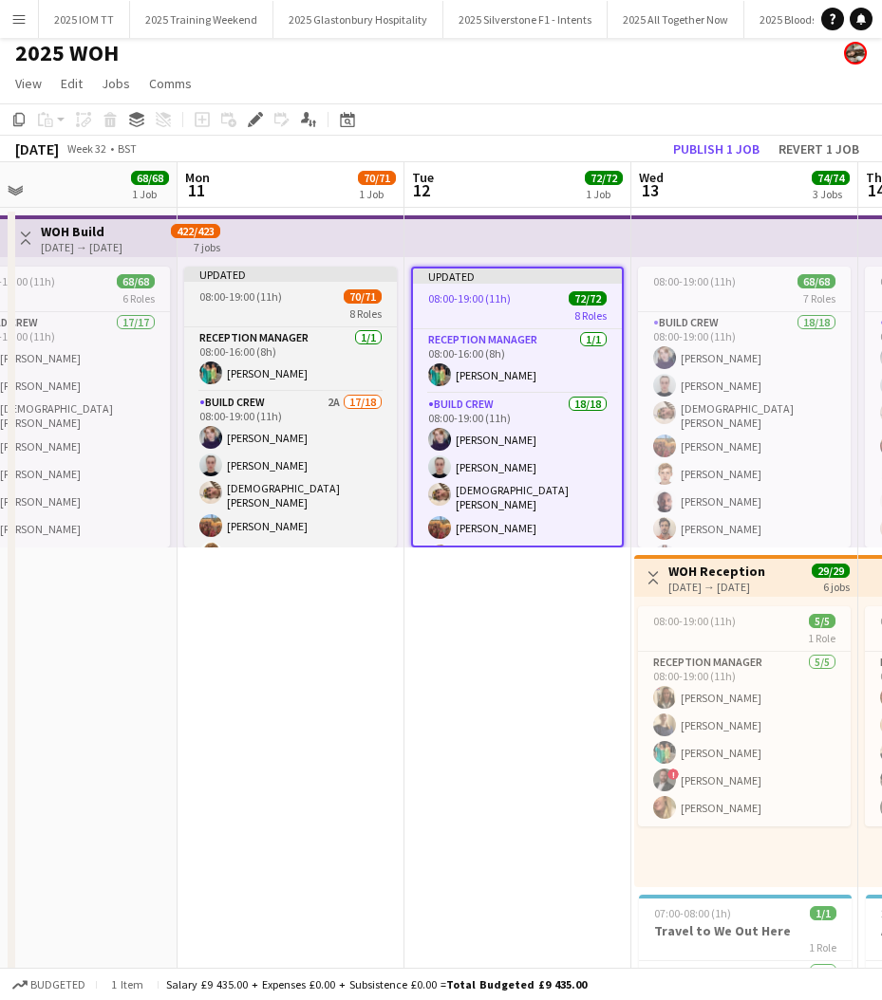
click at [294, 310] on div "8 Roles" at bounding box center [290, 313] width 213 height 15
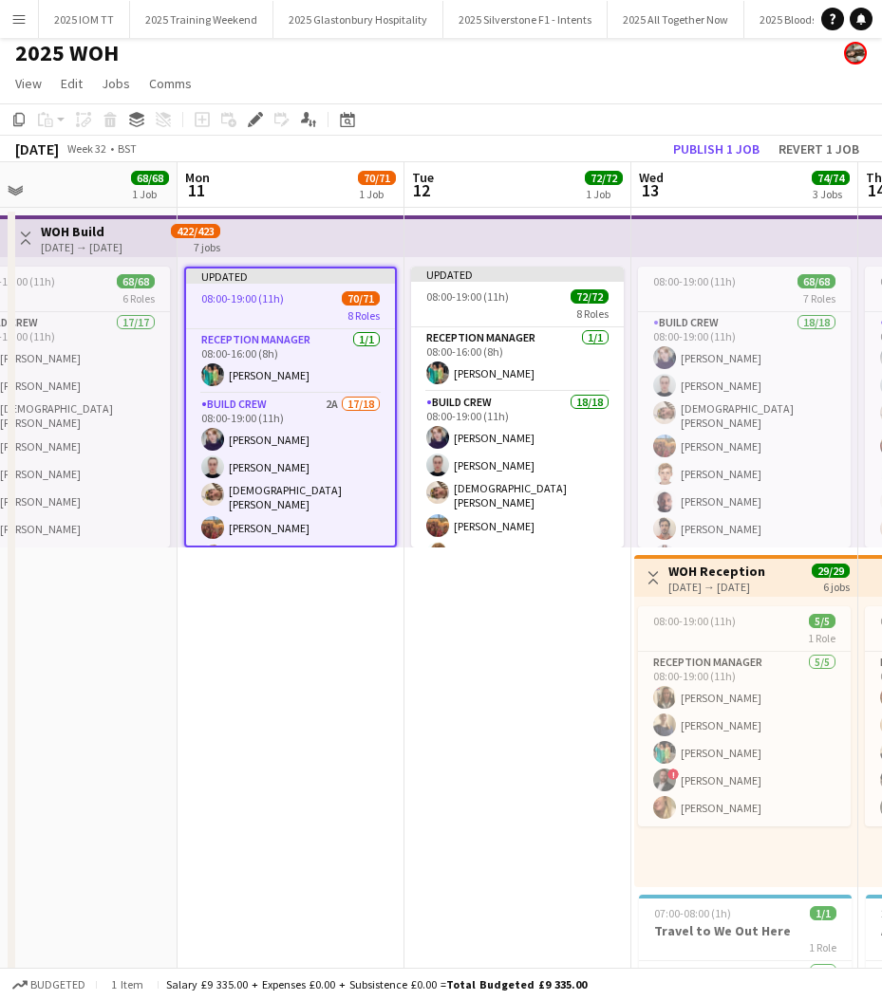
drag, startPoint x: 251, startPoint y: 127, endPoint x: 444, endPoint y: 127, distance: 193.6
click at [251, 127] on div "Edit" at bounding box center [255, 119] width 23 height 23
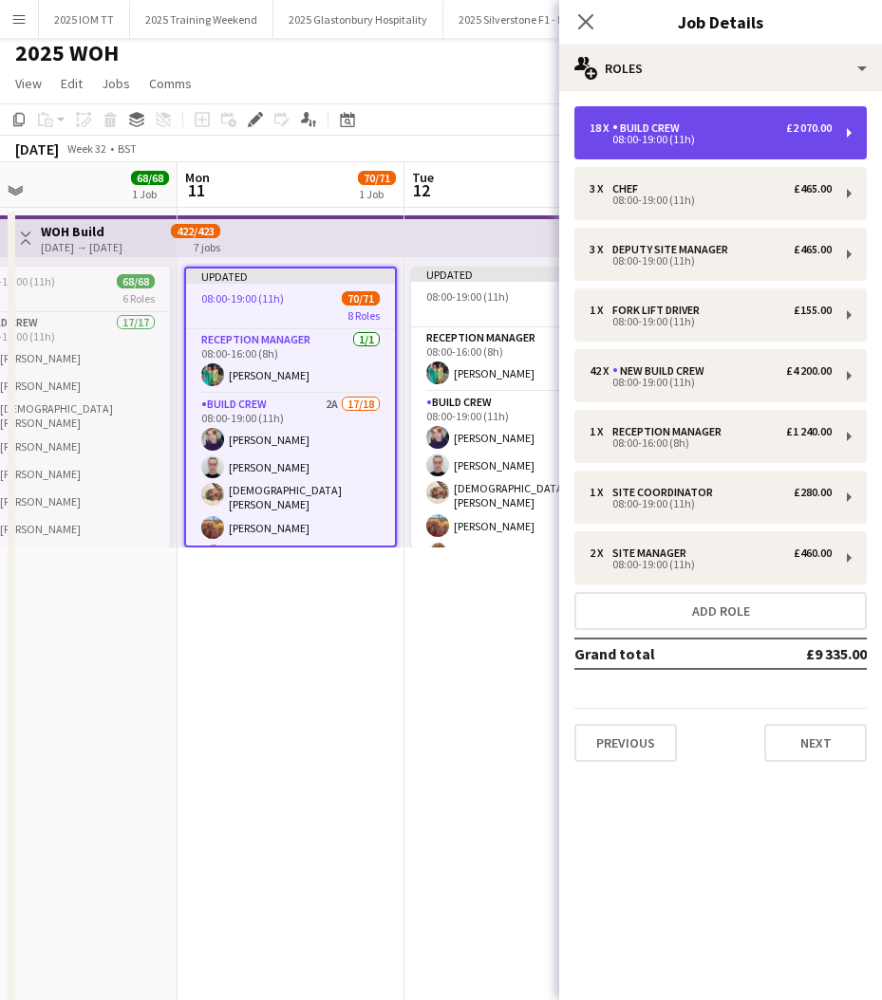
click at [657, 147] on div "18 x Build Crew £2 070.00 08:00-19:00 (11h)" at bounding box center [720, 132] width 292 height 53
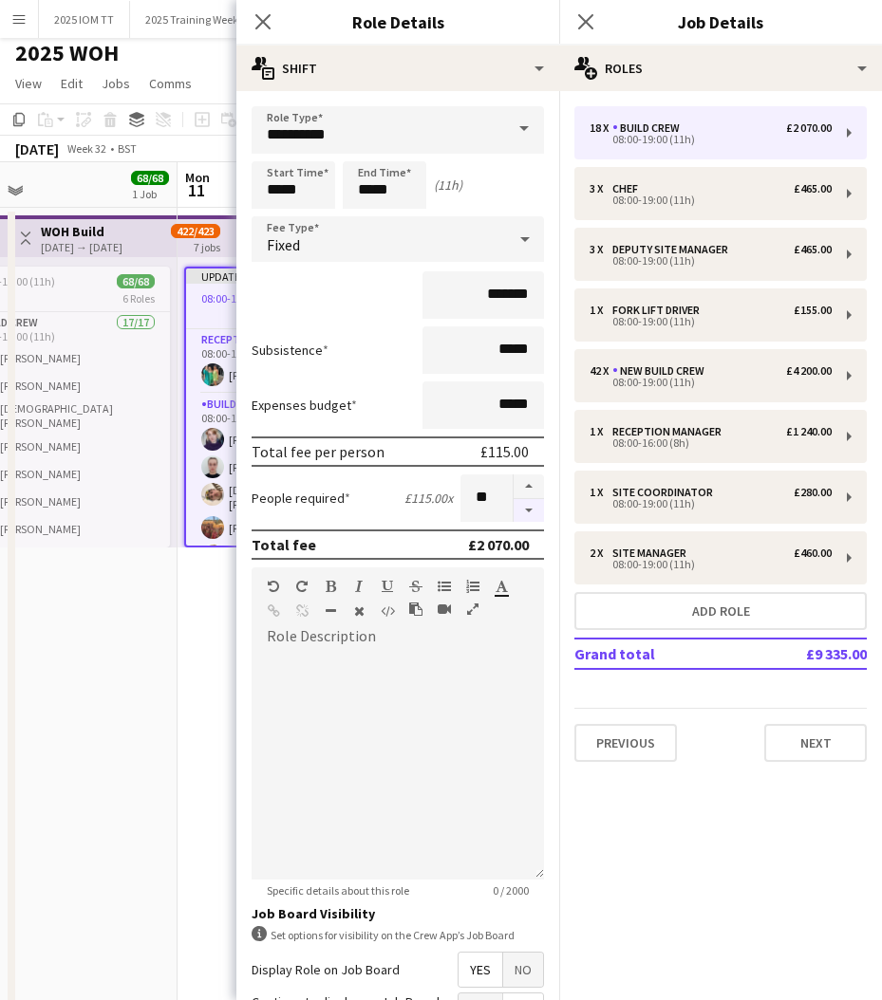
click at [528, 517] on button "button" at bounding box center [528, 511] width 30 height 24
type input "**"
click at [592, 23] on icon "Close pop-in" at bounding box center [585, 21] width 18 height 18
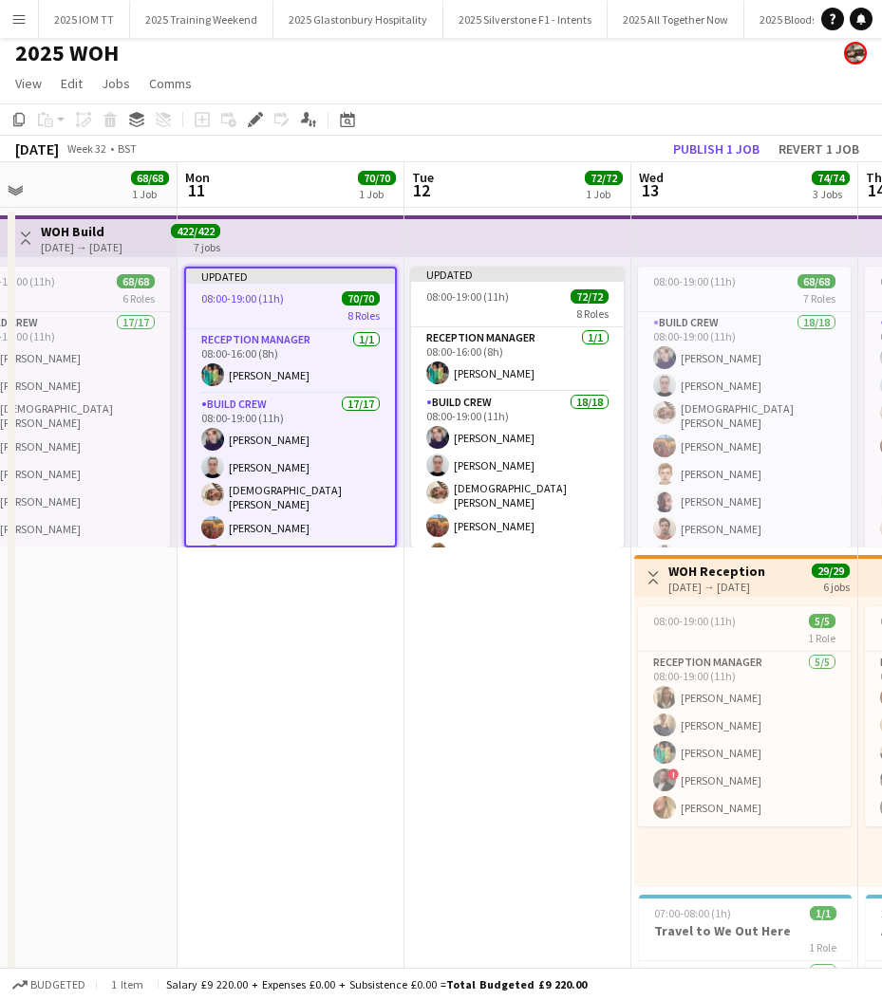
drag, startPoint x: 471, startPoint y: 660, endPoint x: 509, endPoint y: 576, distance: 91.7
click at [471, 659] on app-date-cell "Updated 08:00-19:00 (11h) 72/72 8 Roles Reception Manager [DATE] 08:00-16:00 (8…" at bounding box center [517, 711] width 227 height 1006
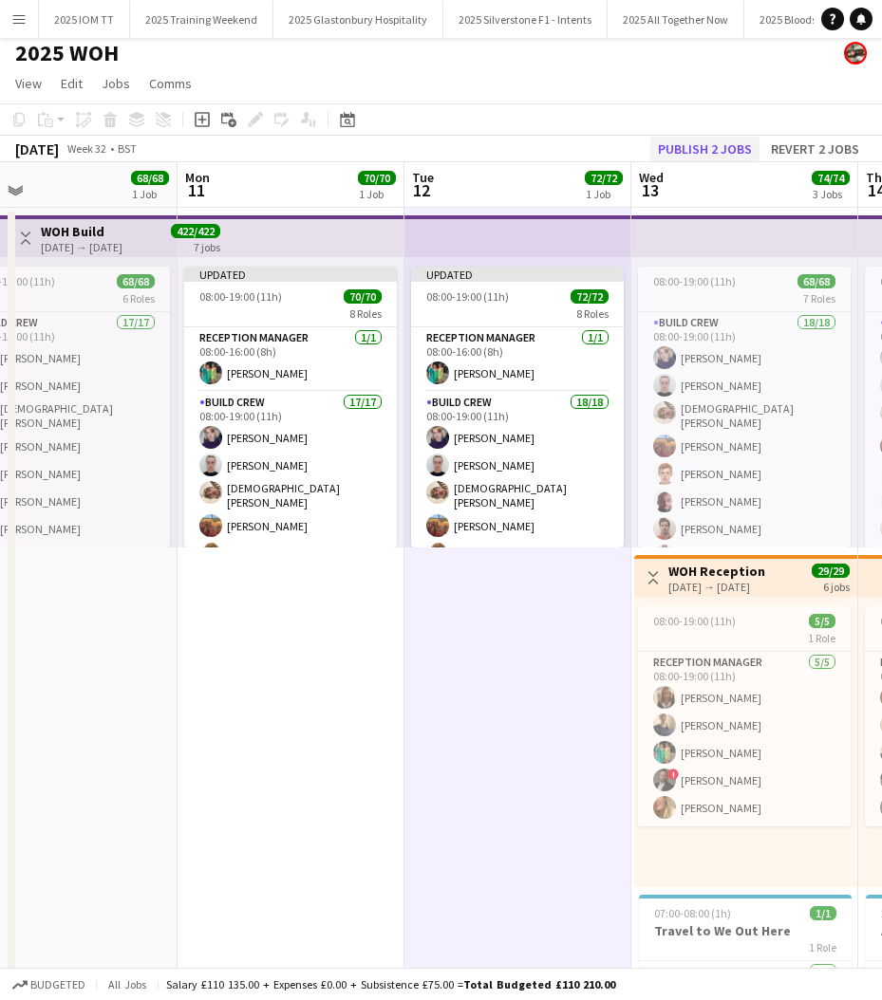
click at [702, 154] on button "Publish 2 jobs" at bounding box center [704, 149] width 109 height 25
